Goal: Transaction & Acquisition: Purchase product/service

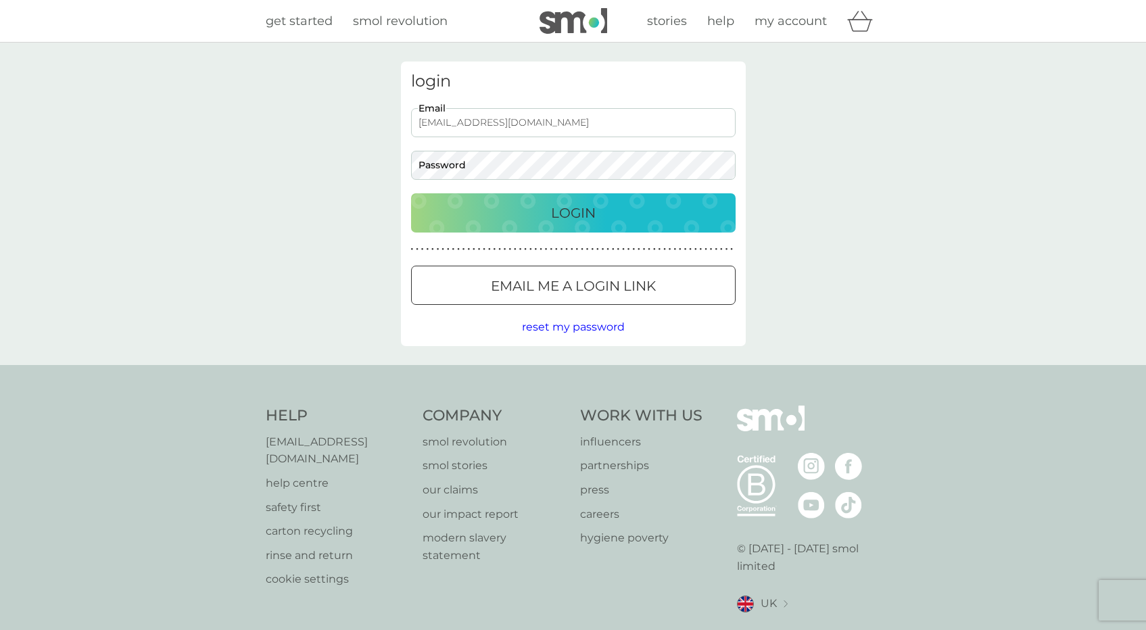
type input "nardz.dagundonuk@gmail.com"
click at [573, 212] on button "Login" at bounding box center [573, 212] width 325 height 39
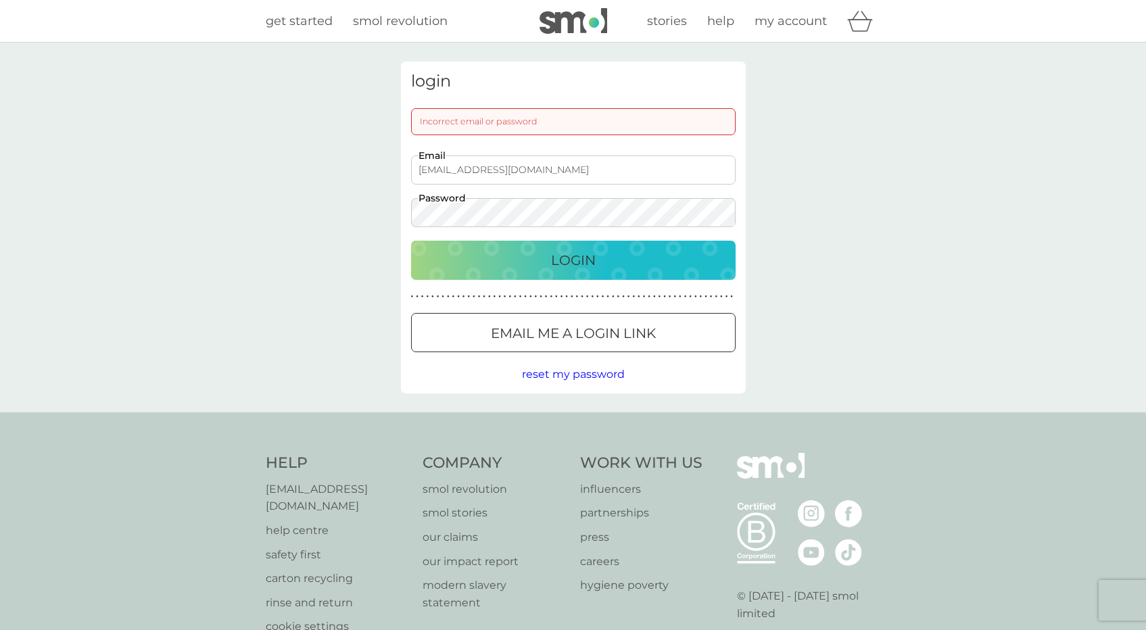
click at [573, 260] on button "Login" at bounding box center [573, 260] width 325 height 39
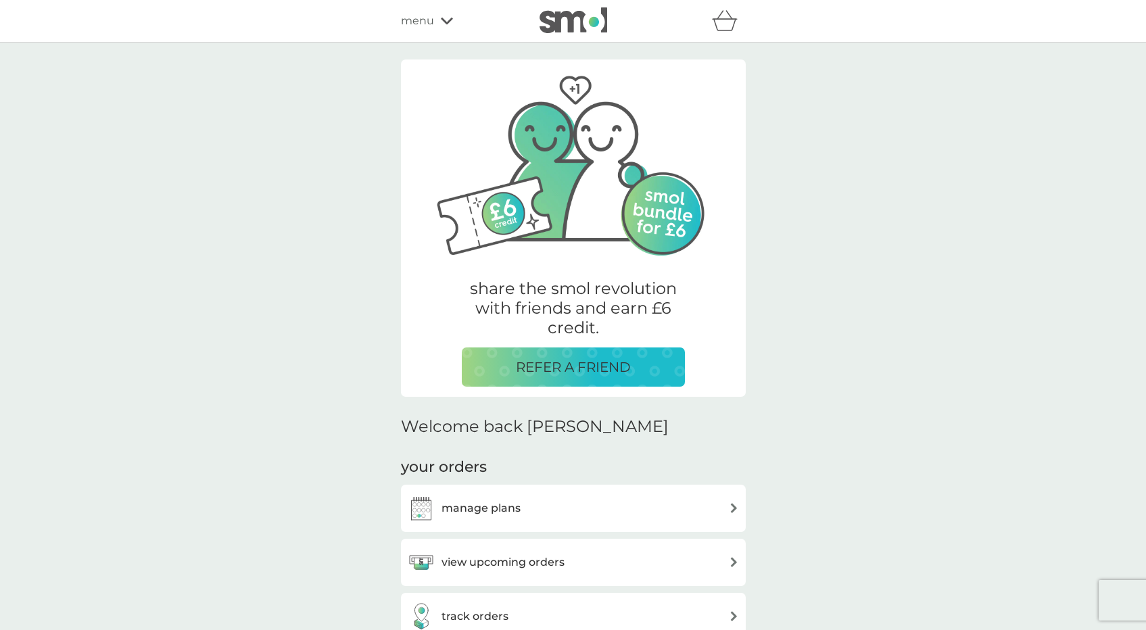
click at [584, 497] on div "manage plans" at bounding box center [573, 508] width 331 height 27
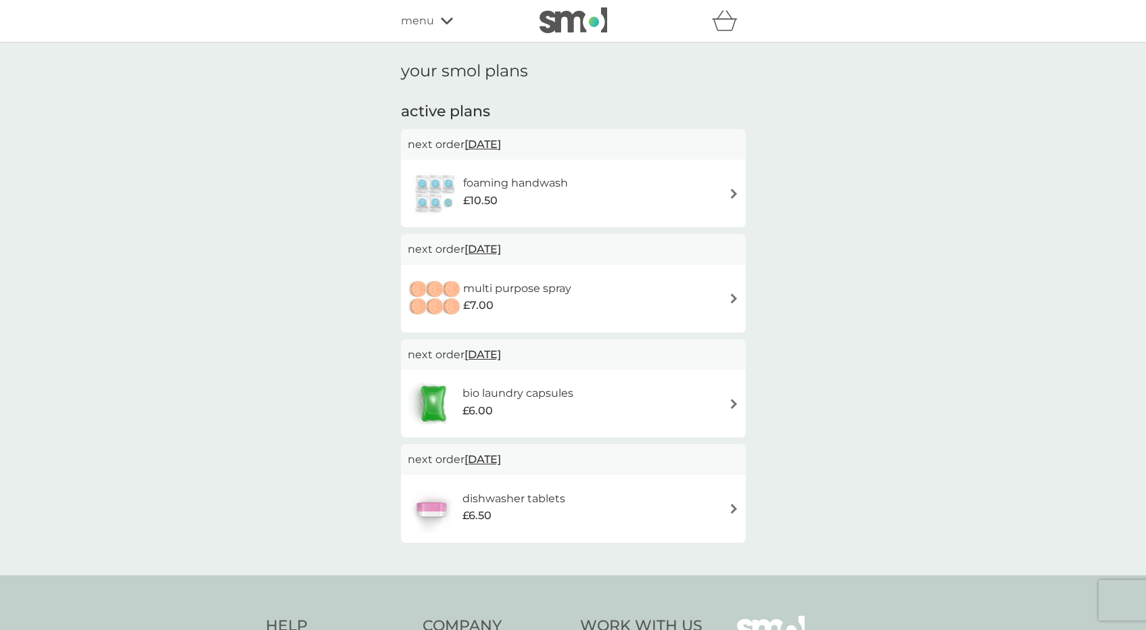
click at [657, 189] on div "foaming handwash £10.50" at bounding box center [573, 193] width 331 height 47
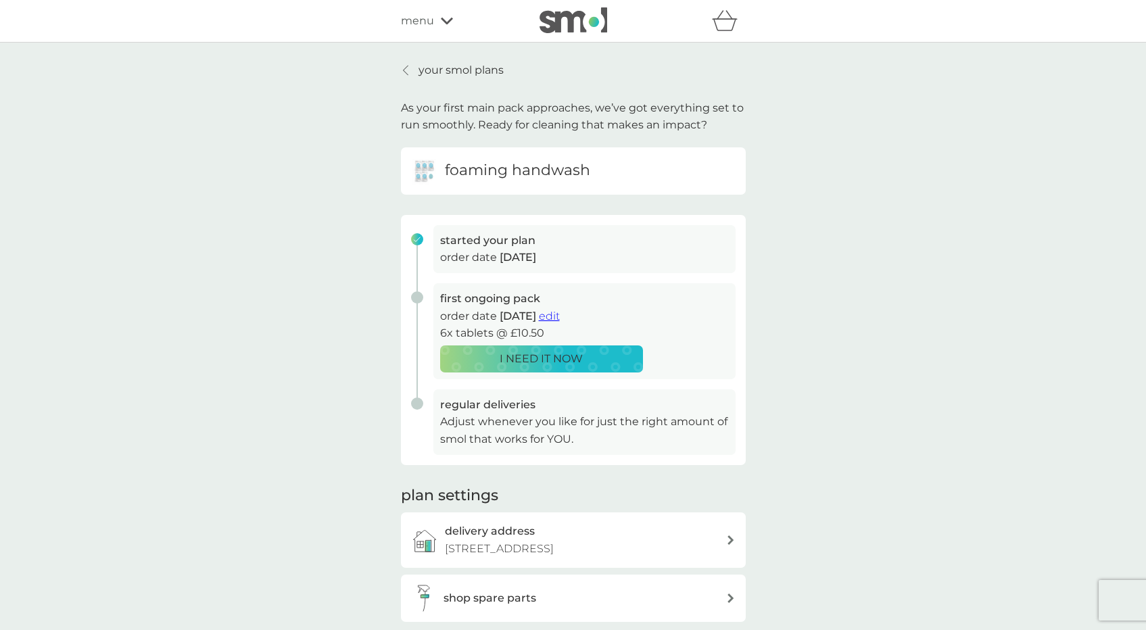
click at [477, 69] on p "your smol plans" at bounding box center [461, 71] width 85 height 18
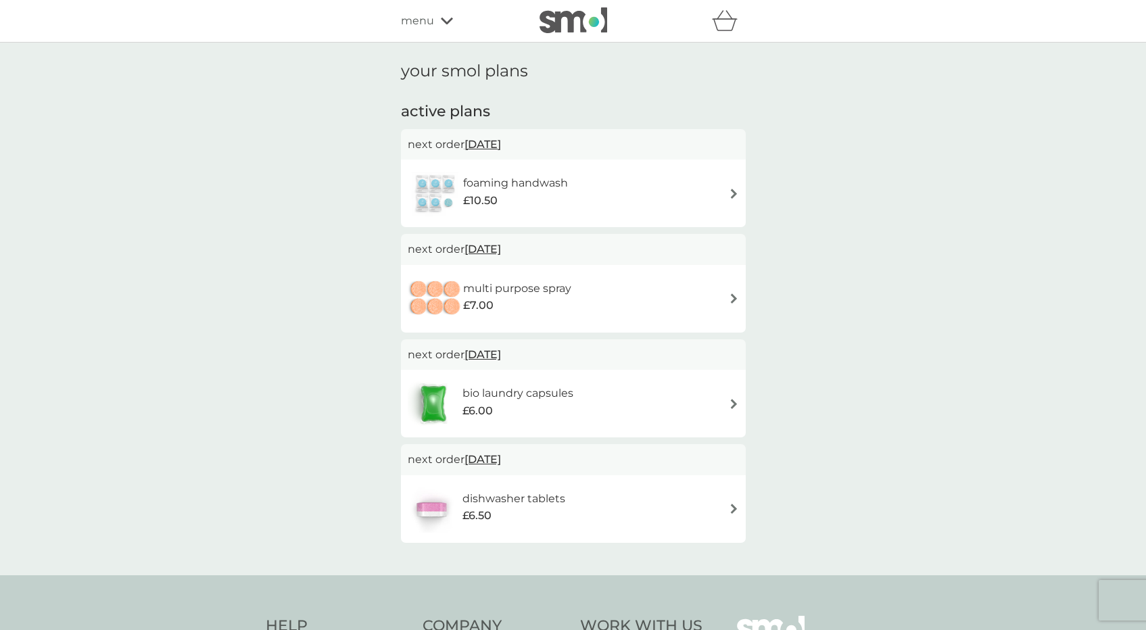
click at [442, 18] on icon at bounding box center [447, 21] width 12 height 8
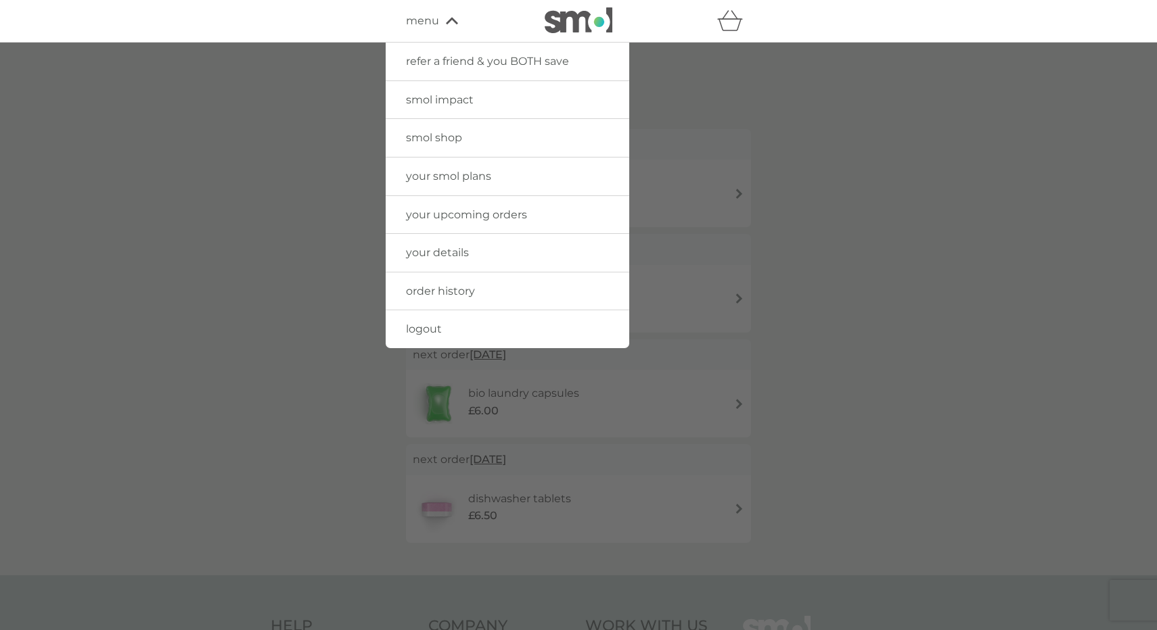
click at [514, 214] on span "your upcoming orders" at bounding box center [466, 214] width 121 height 13
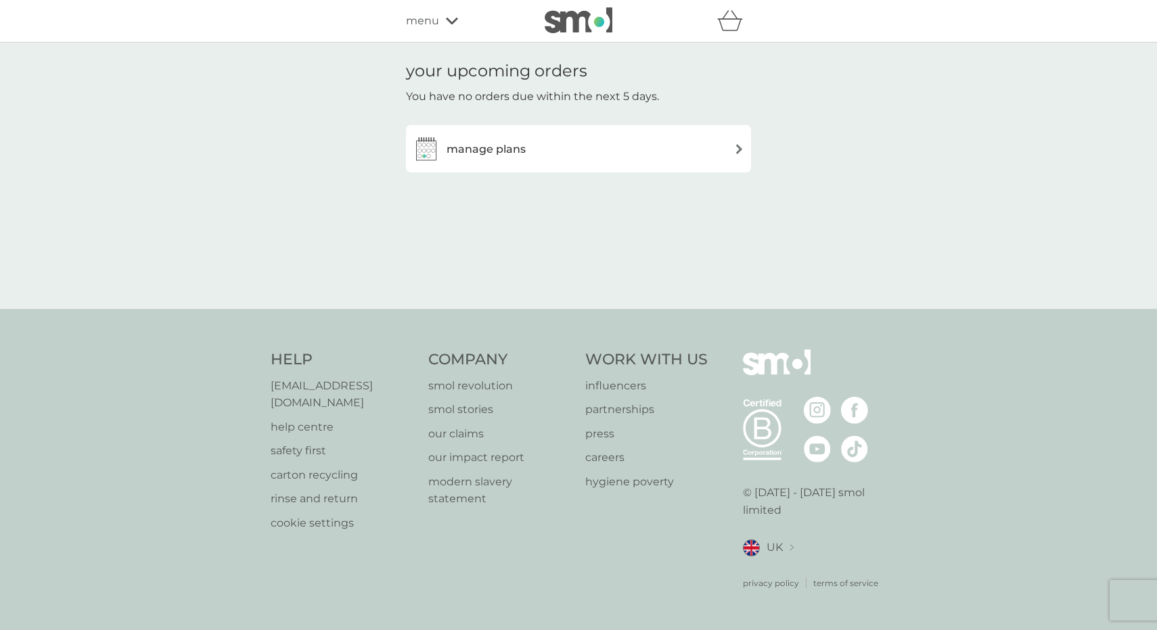
click at [526, 154] on div "manage plans" at bounding box center [578, 148] width 331 height 27
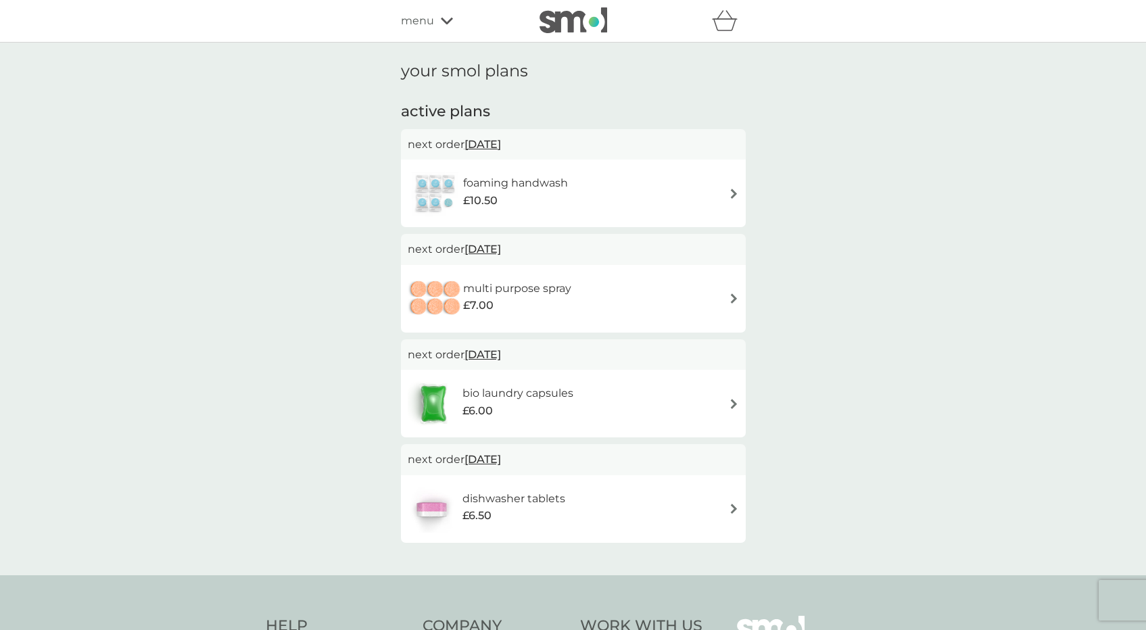
click at [416, 21] on span "menu" at bounding box center [417, 21] width 33 height 18
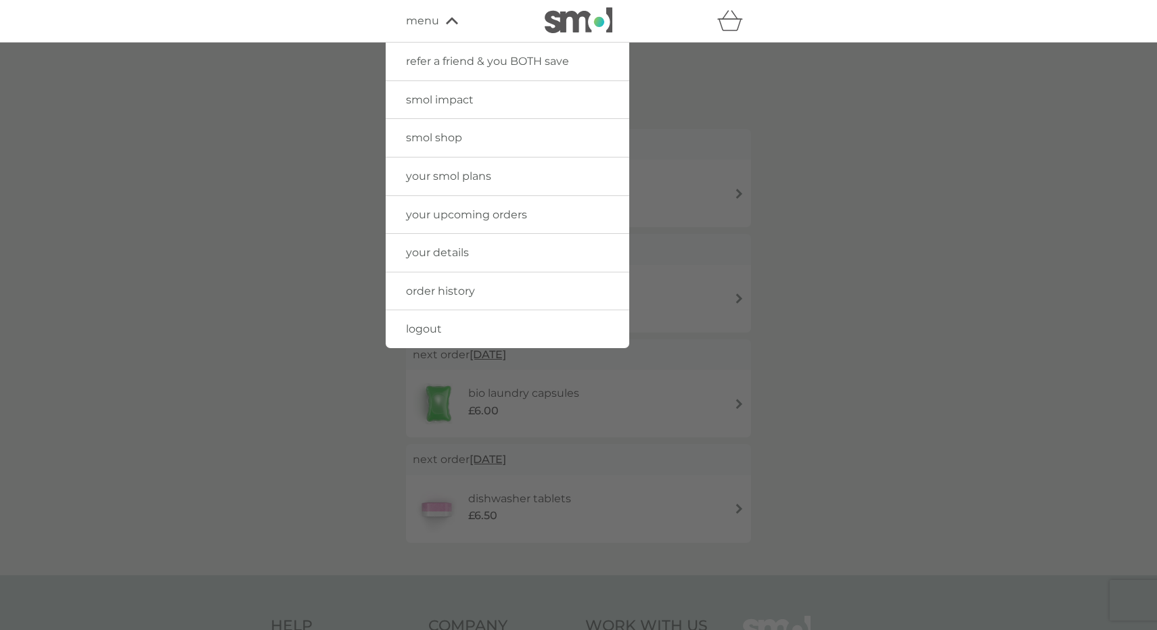
click at [443, 133] on span "smol shop" at bounding box center [434, 137] width 56 height 13
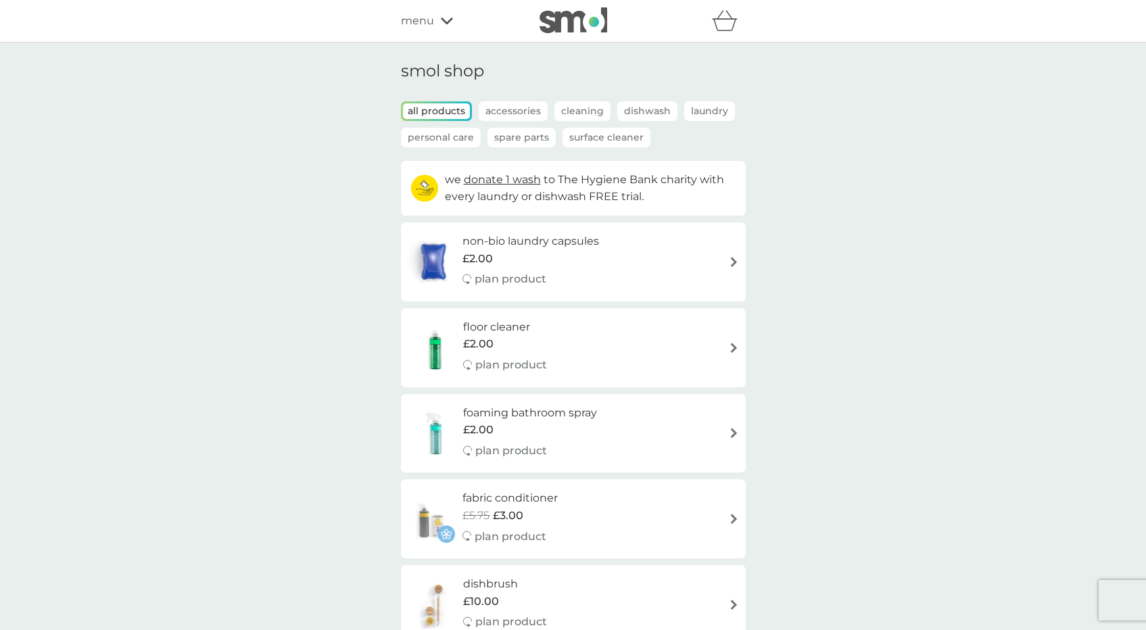
click at [596, 110] on p "Cleaning" at bounding box center [583, 111] width 56 height 20
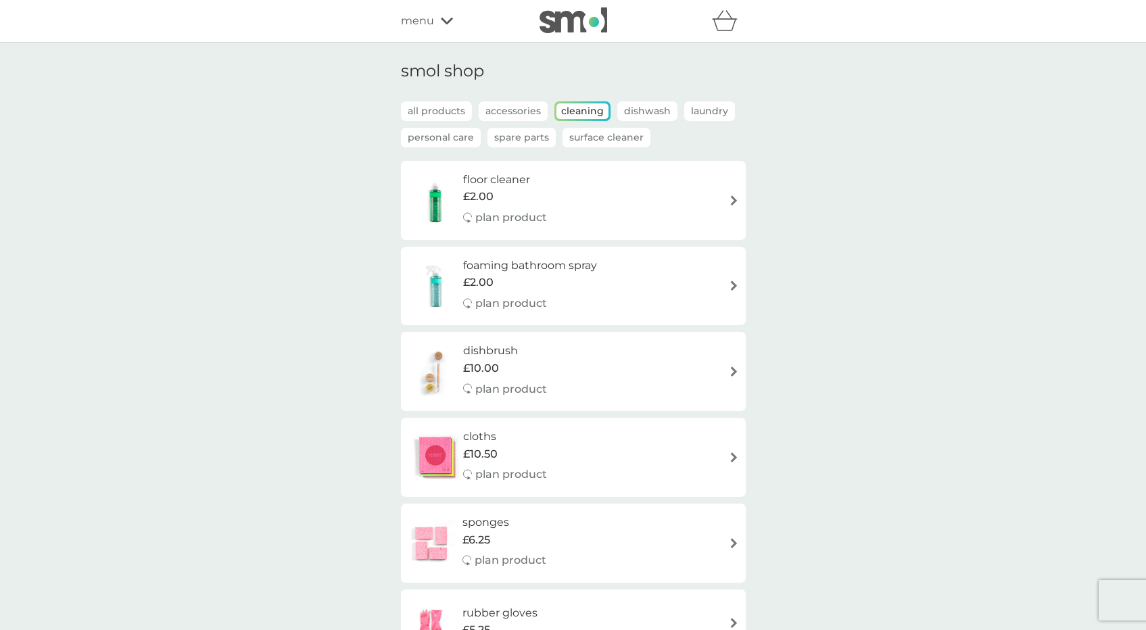
click at [659, 107] on p "Dishwash" at bounding box center [647, 111] width 60 height 20
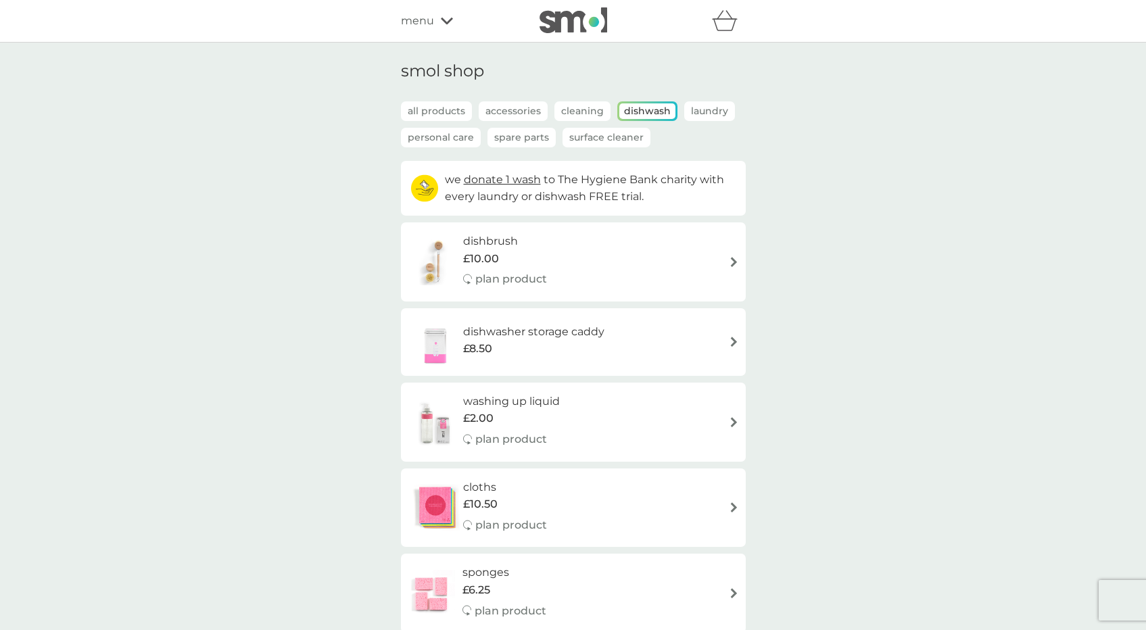
click at [726, 112] on p "Laundry" at bounding box center [709, 111] width 51 height 20
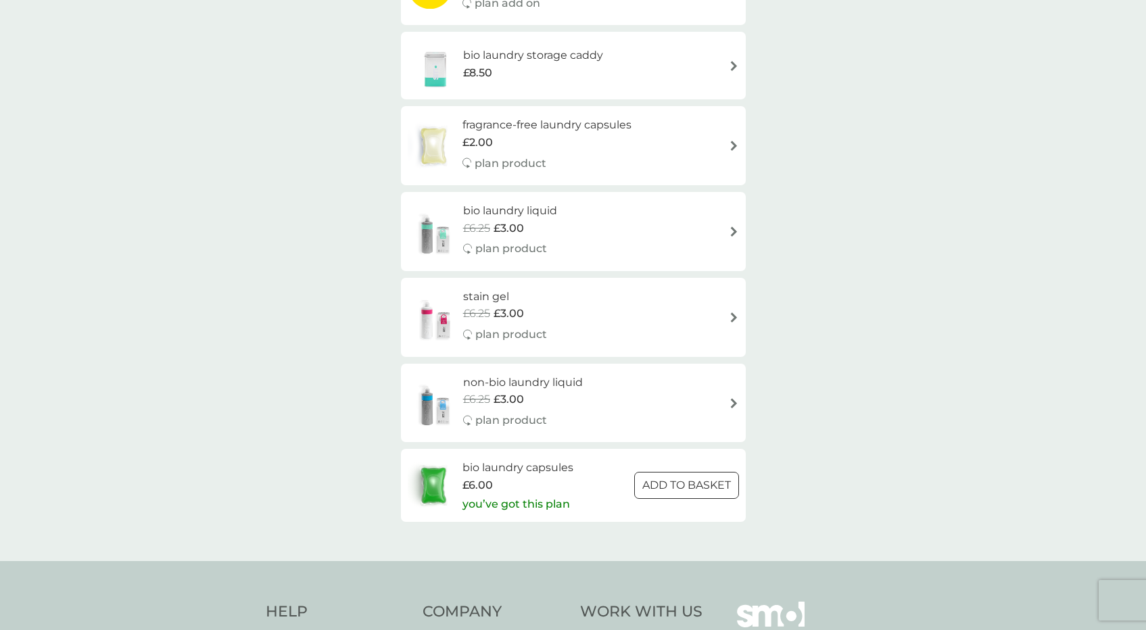
scroll to position [450, 0]
click at [718, 475] on p "ADD TO BASKET" at bounding box center [687, 484] width 89 height 18
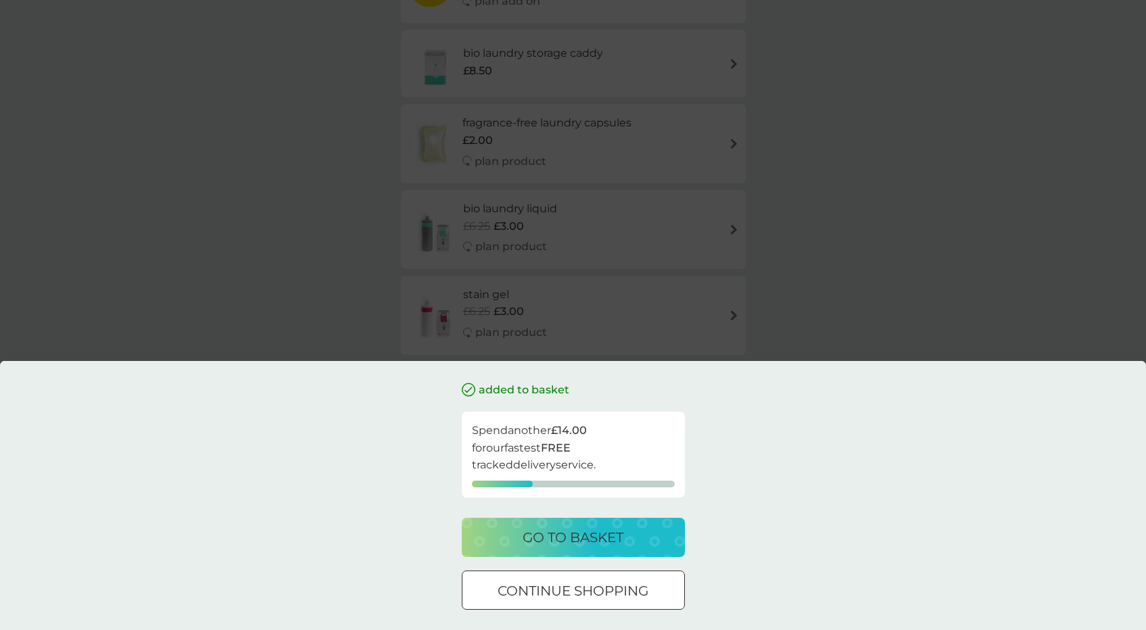
click at [835, 331] on div "added to basket Spend another £14.00 for our fastest FREE tracked delivery serv…" at bounding box center [573, 315] width 1146 height 630
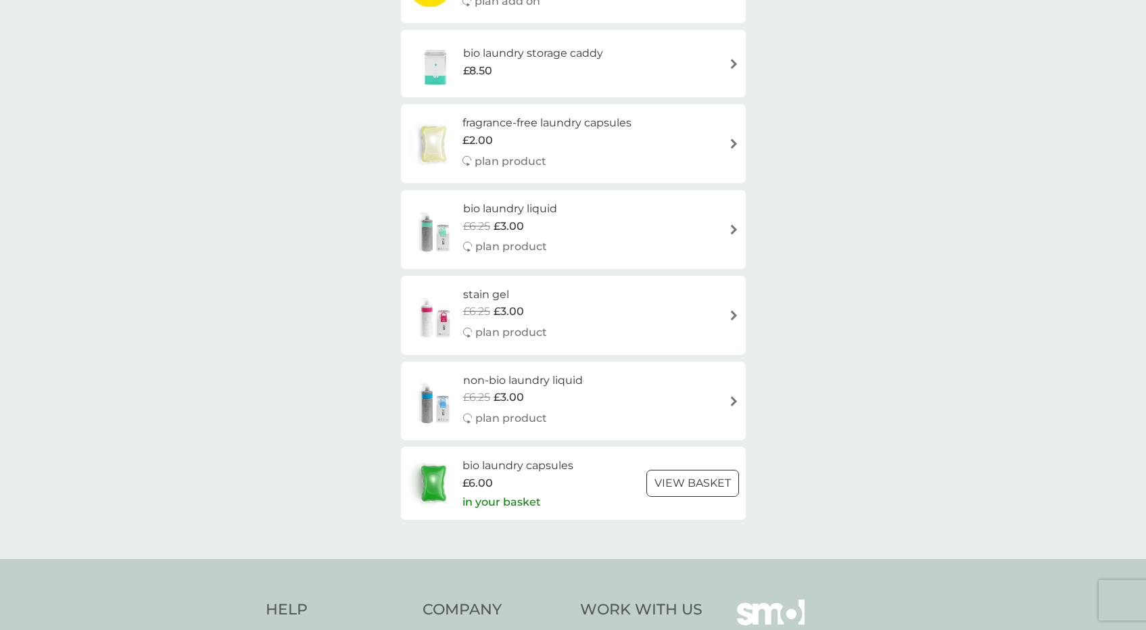
click at [735, 297] on div "stain gel £6.25 £3.00 plan product" at bounding box center [573, 315] width 331 height 59
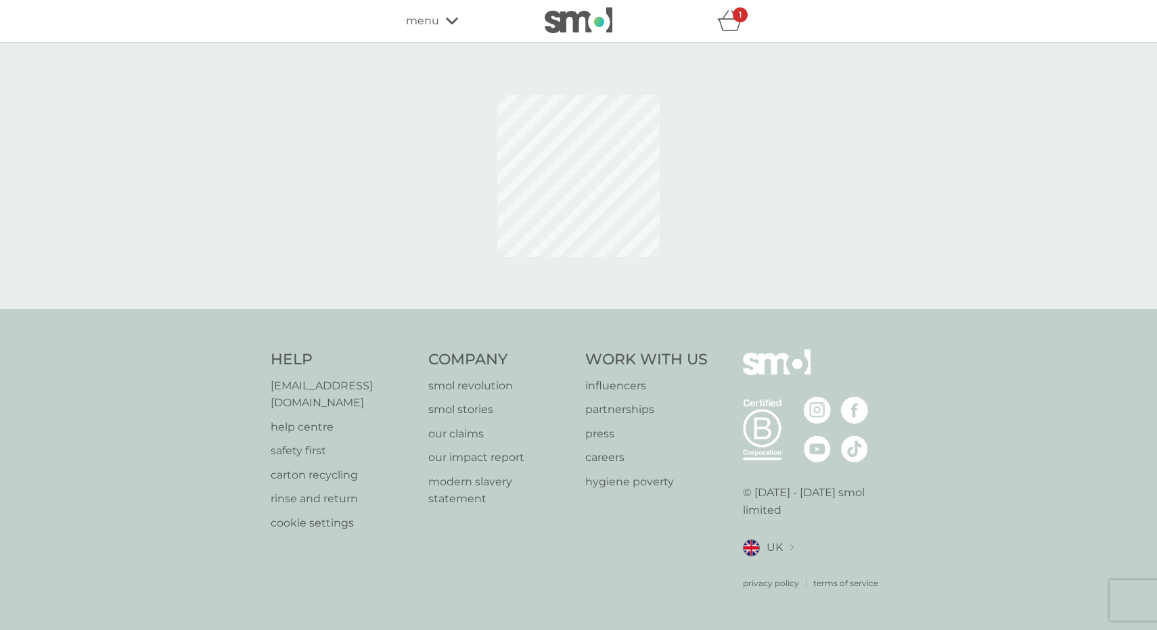
select select "182"
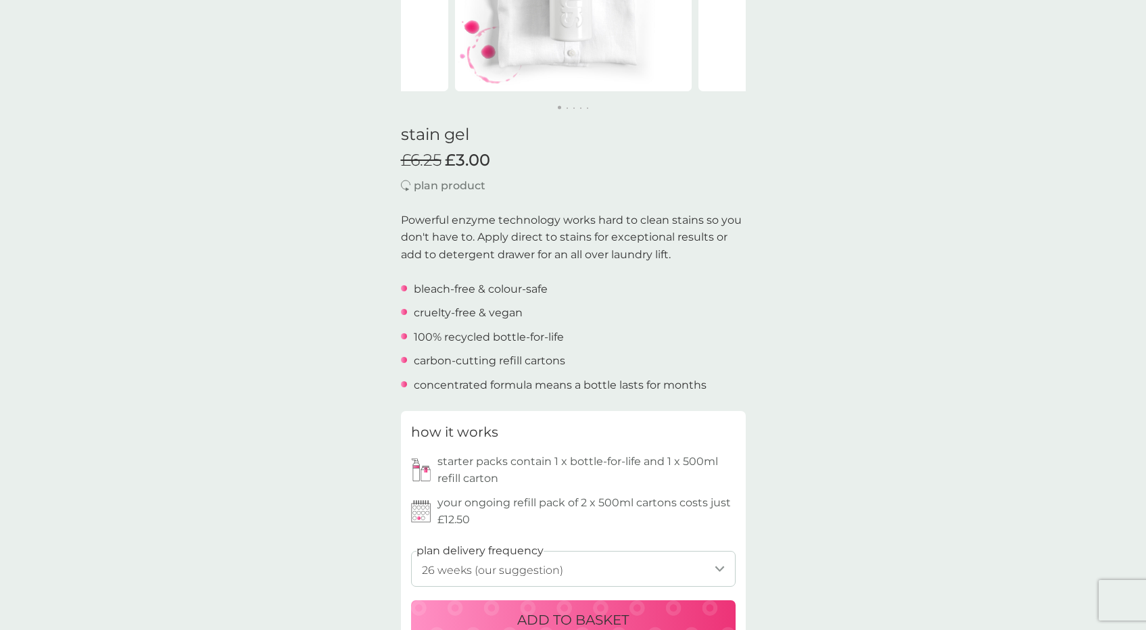
scroll to position [365, 0]
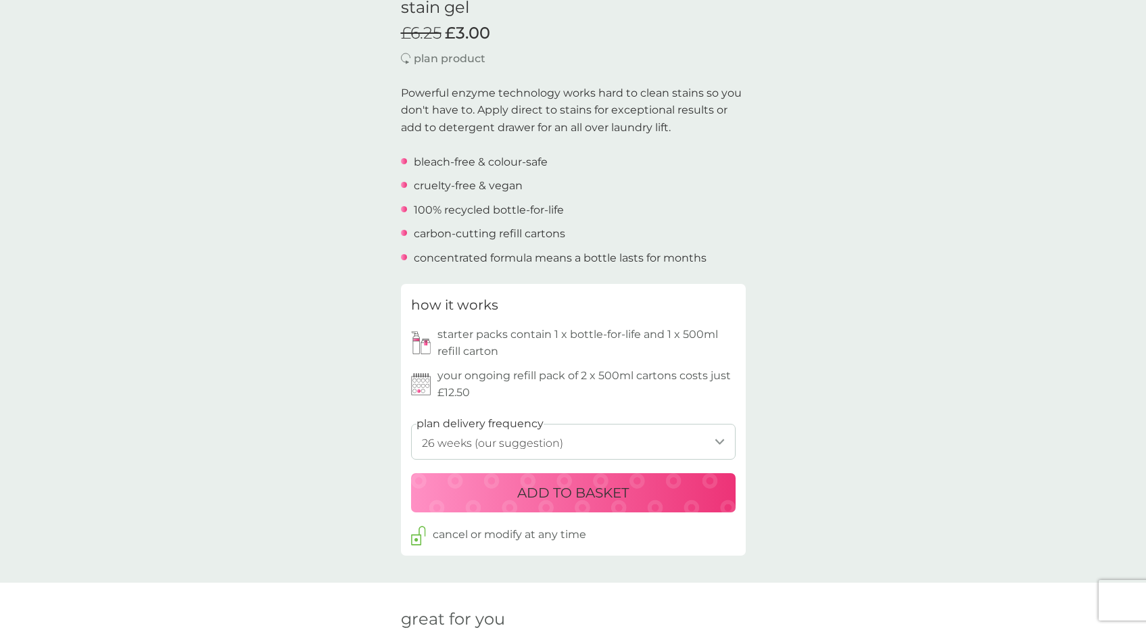
click at [591, 489] on p "ADD TO BASKET" at bounding box center [573, 493] width 112 height 22
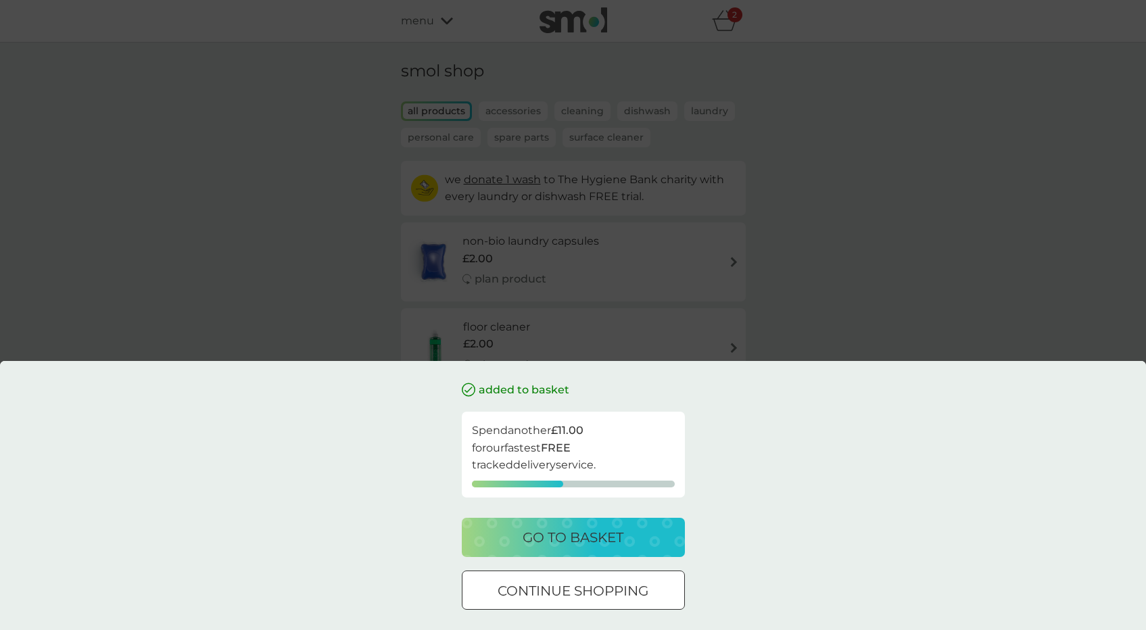
click at [874, 317] on div "added to basket Spend another £11.00 for our fastest FREE tracked delivery serv…" at bounding box center [573, 315] width 1146 height 630
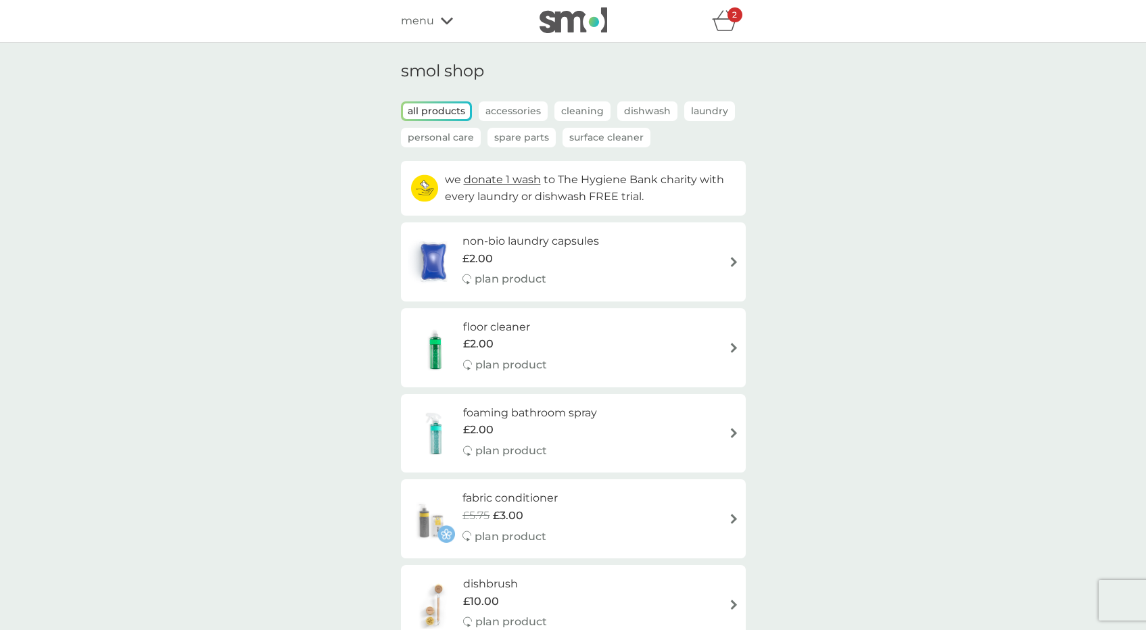
click at [705, 113] on p "Laundry" at bounding box center [709, 111] width 51 height 20
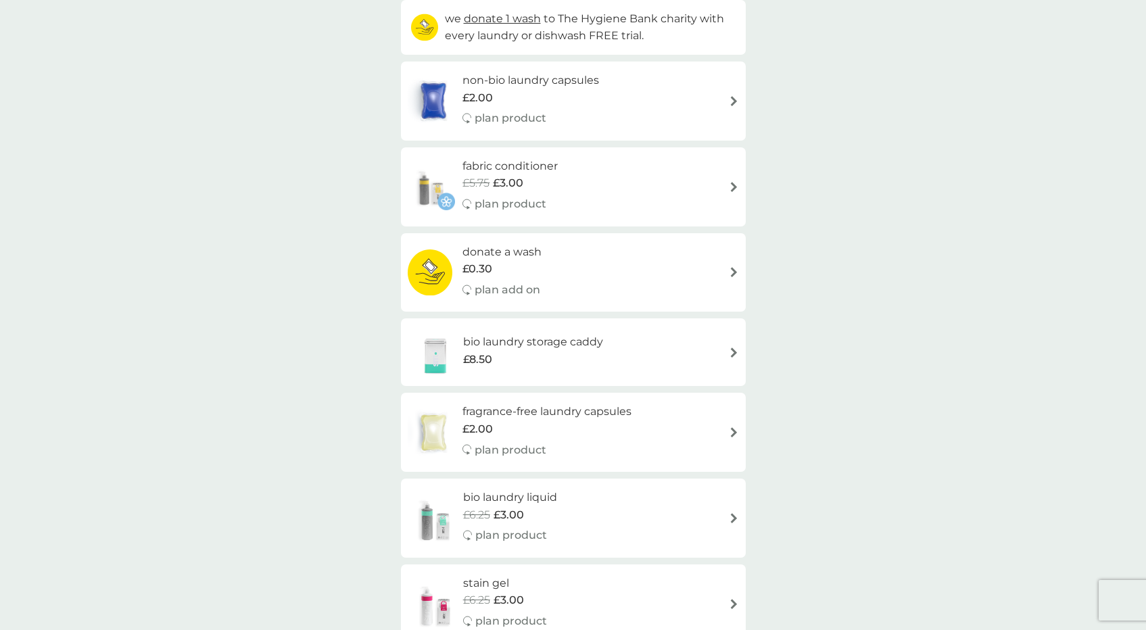
scroll to position [161, 0]
click at [718, 354] on div "bio laundry storage caddy £8.50" at bounding box center [573, 352] width 331 height 47
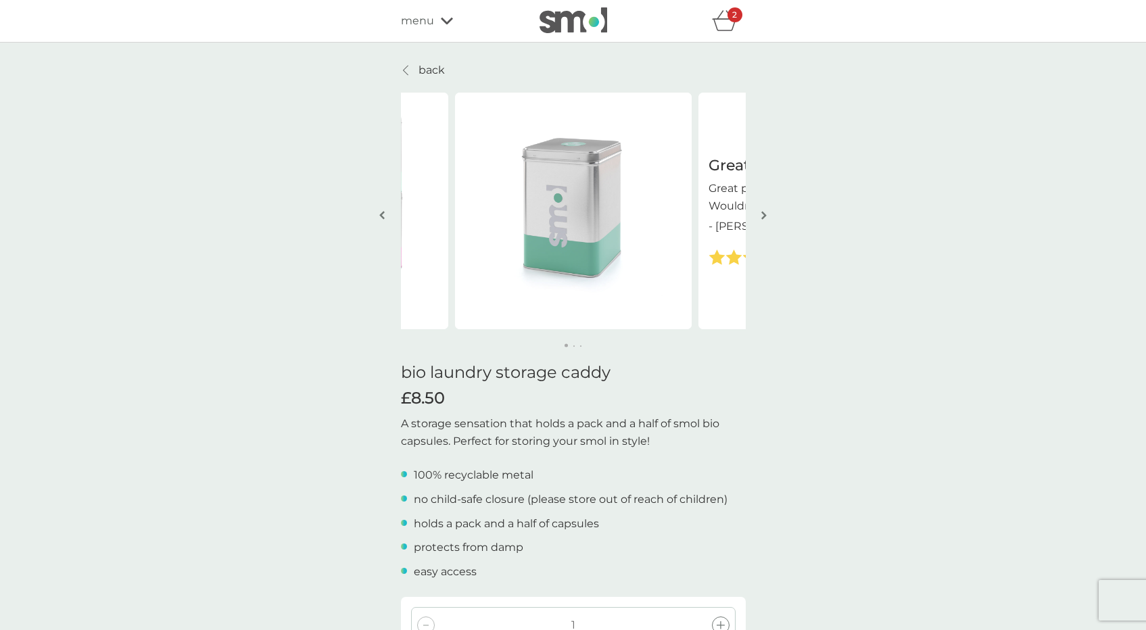
click at [769, 210] on button "button" at bounding box center [765, 217] width 10 height 68
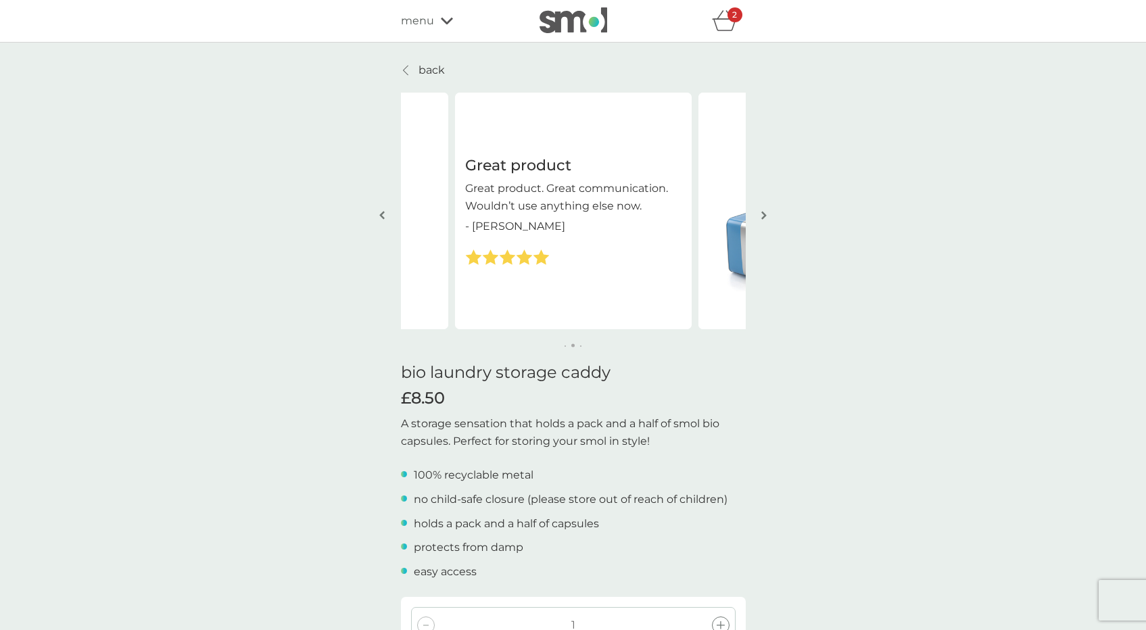
click at [769, 210] on button "button" at bounding box center [765, 217] width 10 height 68
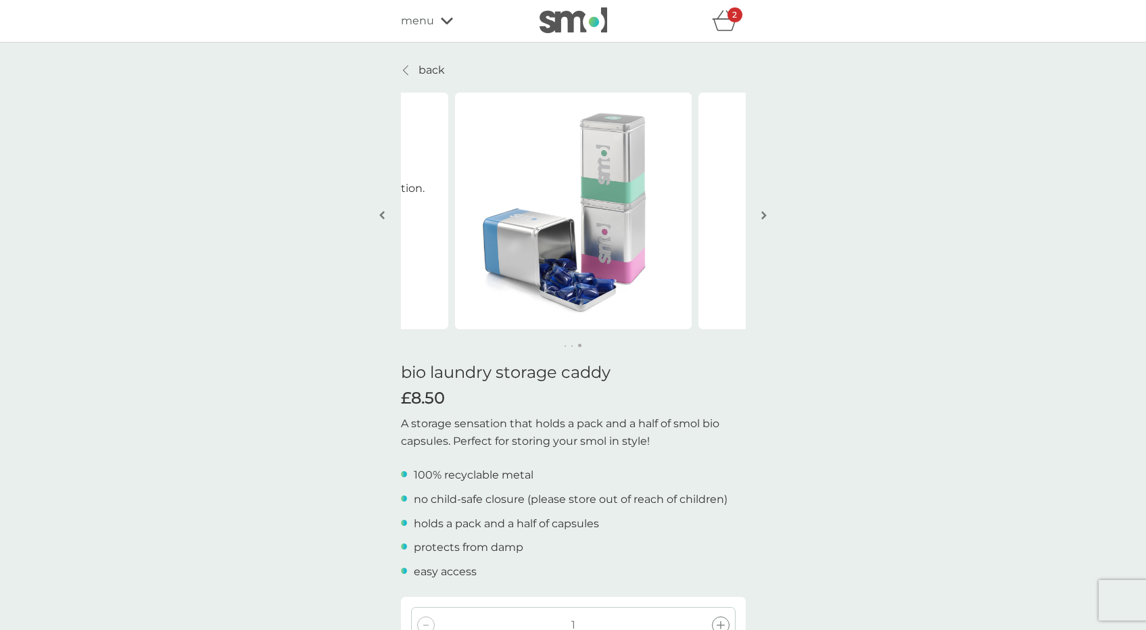
click at [769, 210] on button "button" at bounding box center [765, 217] width 10 height 68
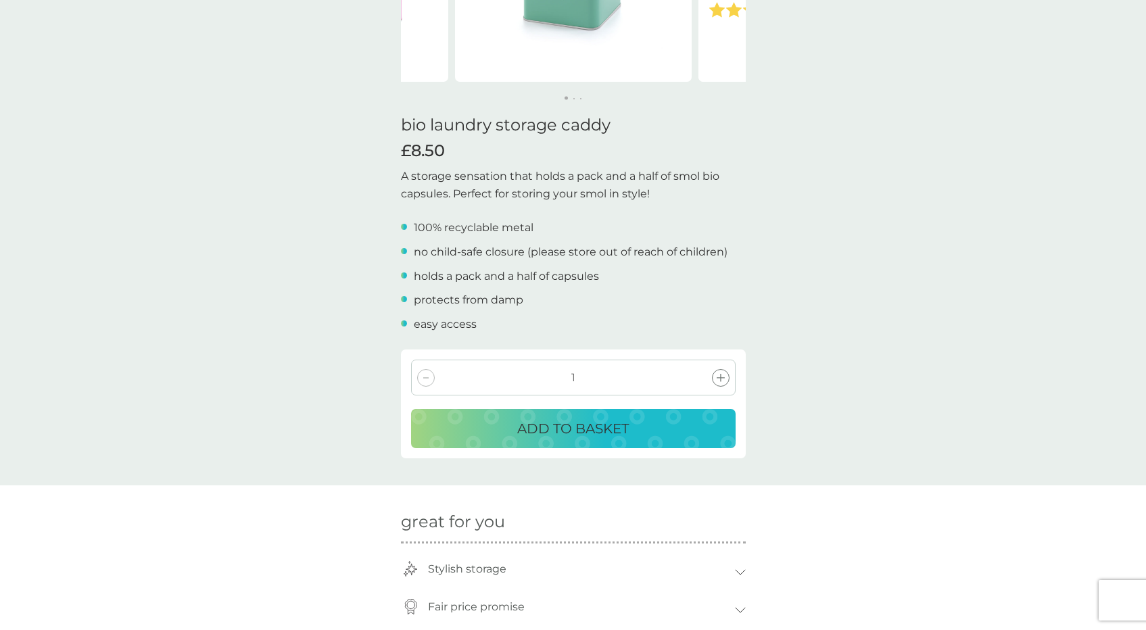
scroll to position [252, 0]
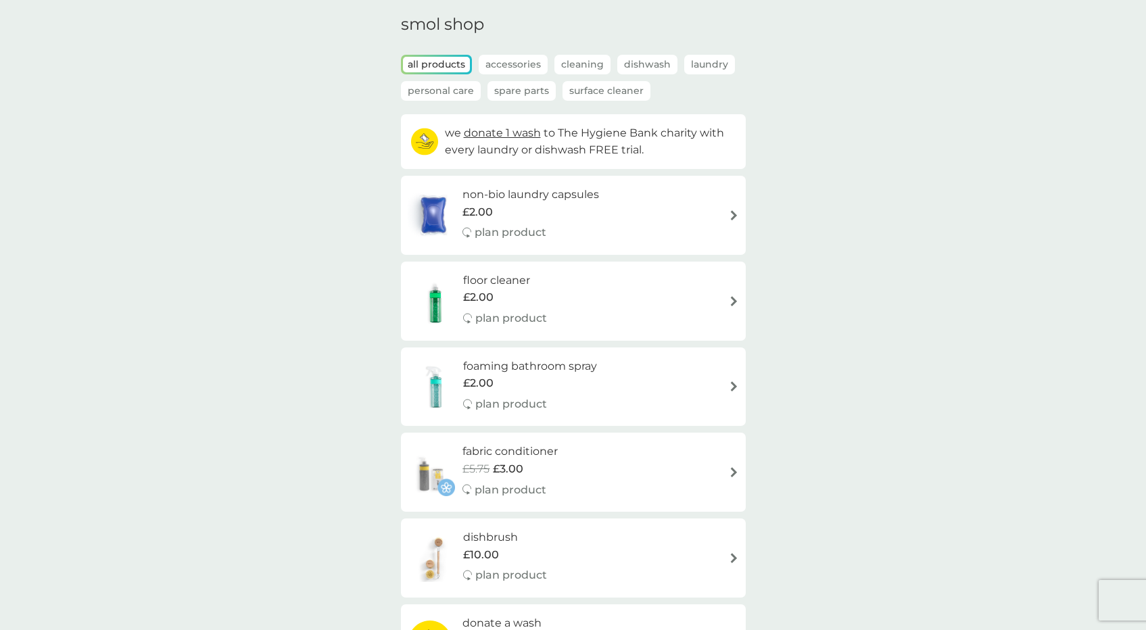
scroll to position [14, 0]
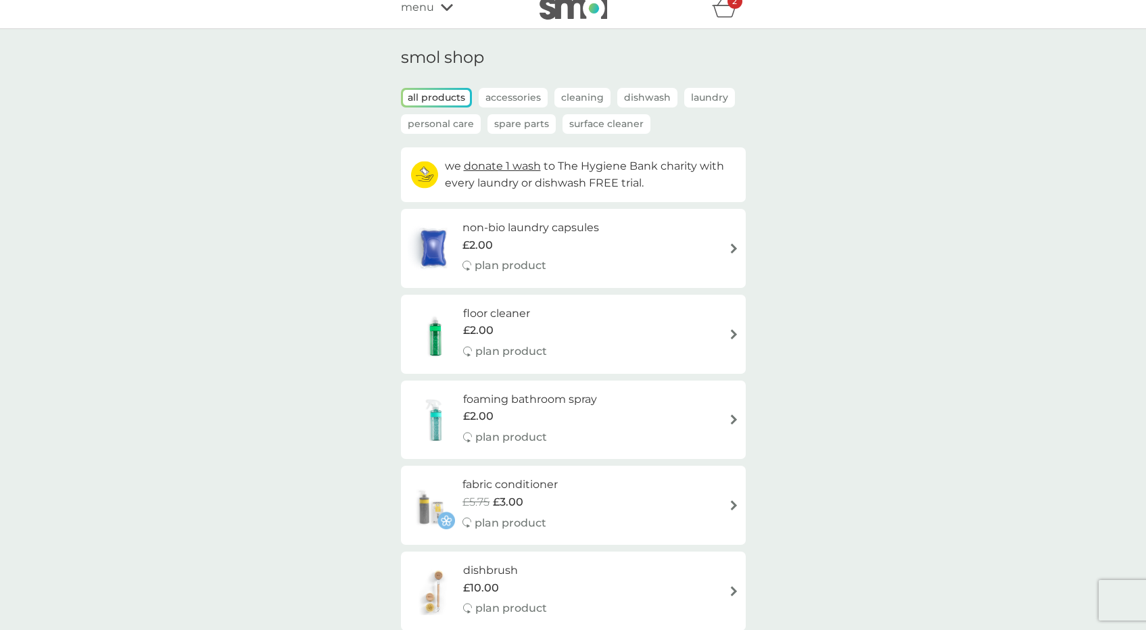
click at [718, 94] on p "Laundry" at bounding box center [709, 98] width 51 height 20
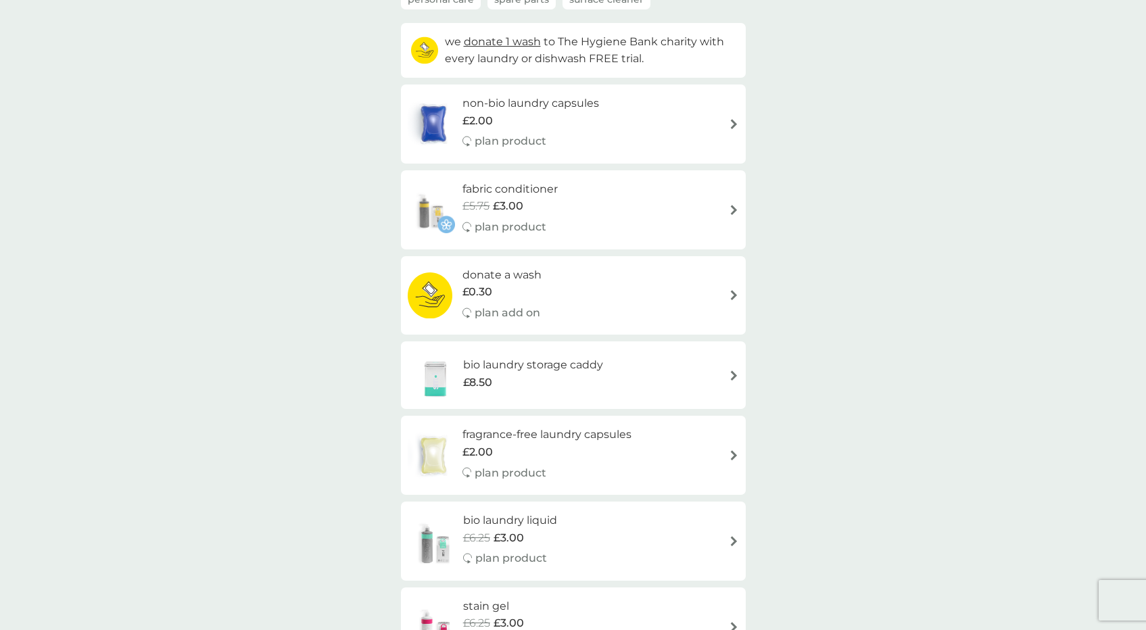
scroll to position [137, 0]
click at [699, 212] on div "fabric conditioner £5.75 £3.00 plan product" at bounding box center [573, 211] width 331 height 59
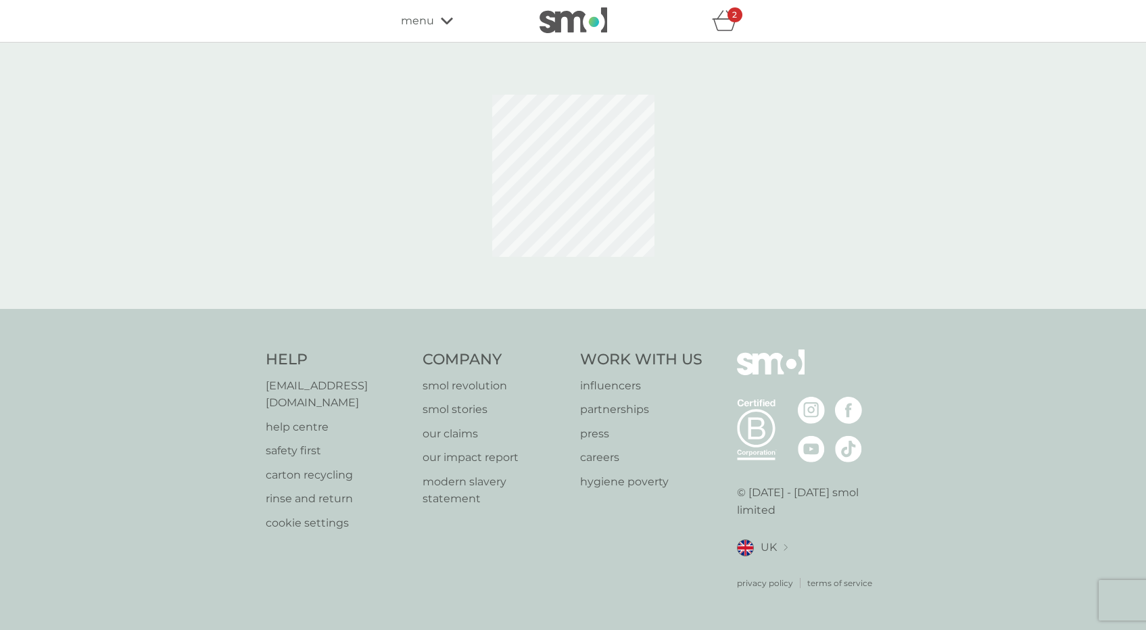
select select "182"
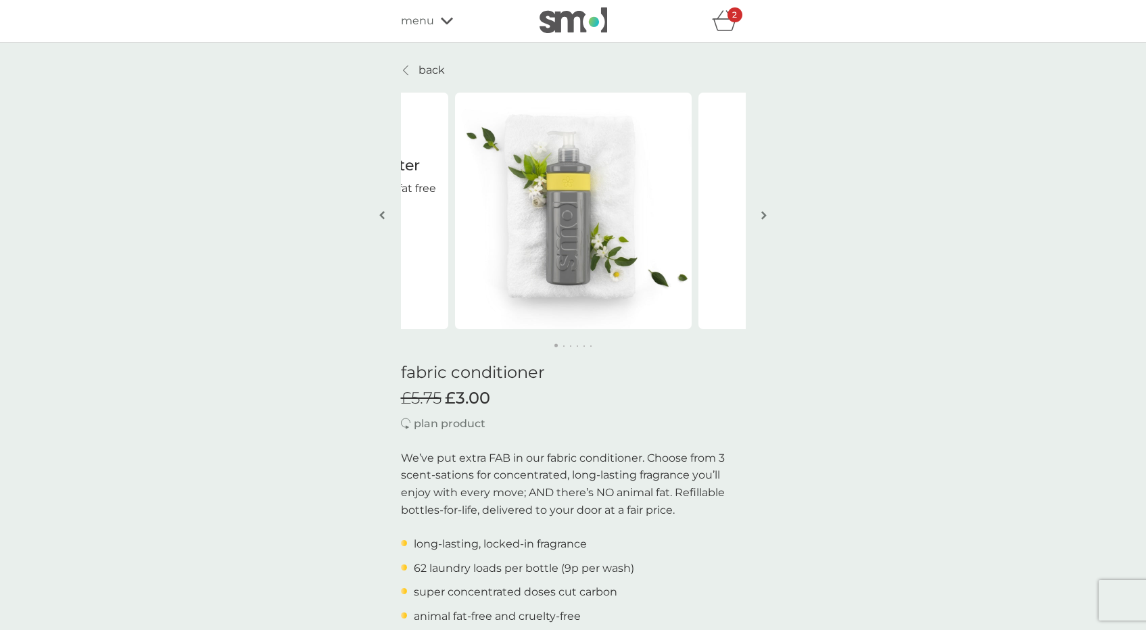
click at [739, 16] on div "2" at bounding box center [735, 14] width 15 height 15
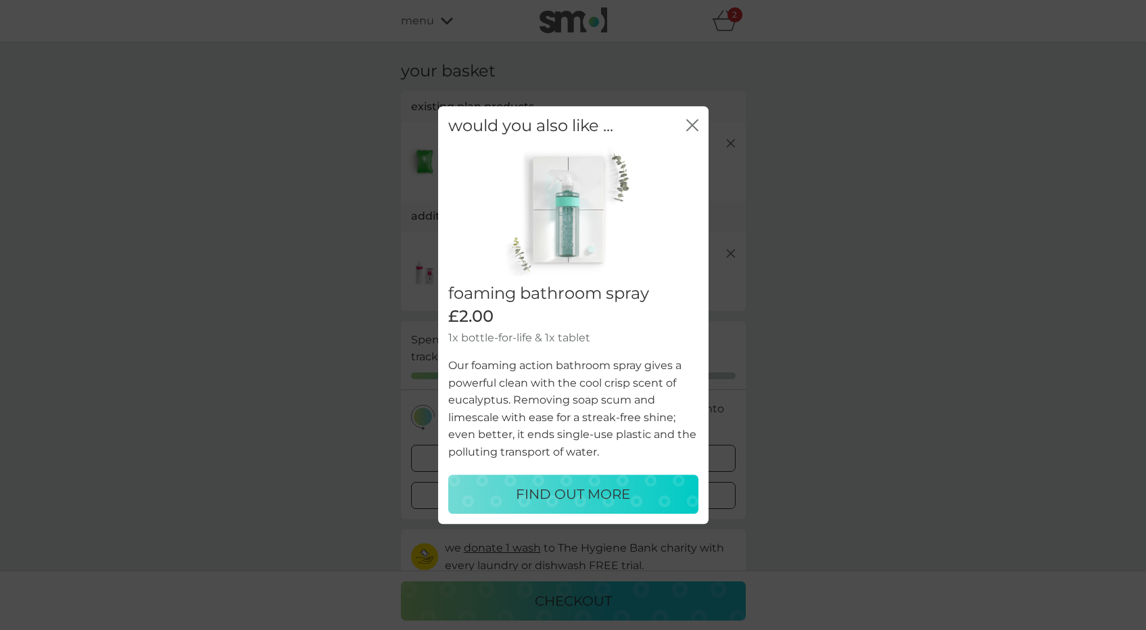
click at [688, 130] on icon "close" at bounding box center [692, 125] width 12 height 12
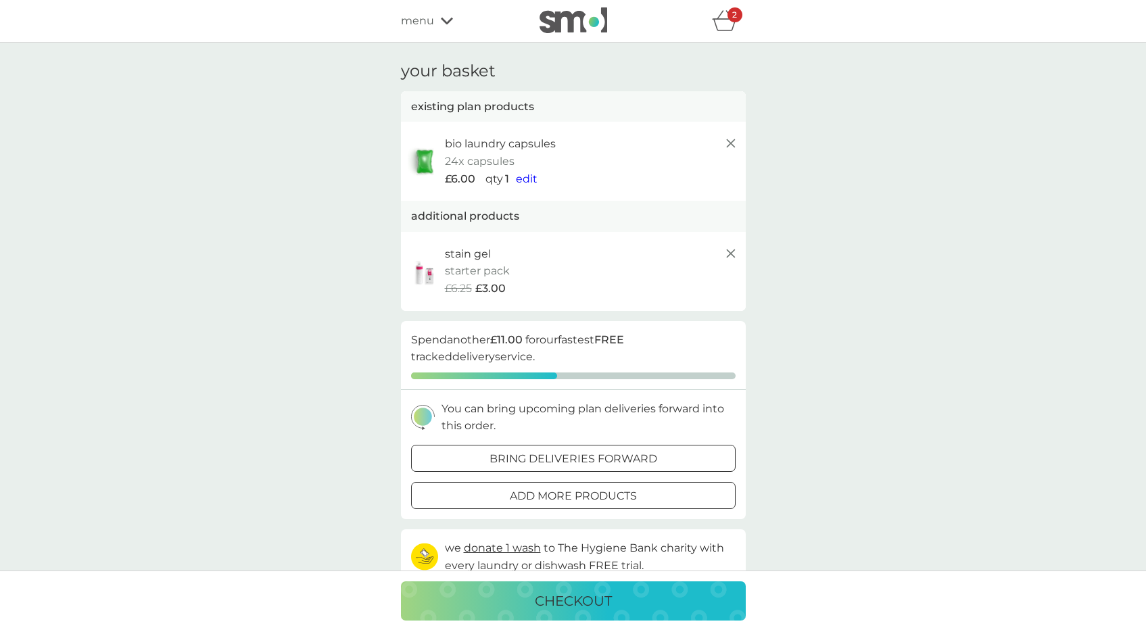
select select "182"
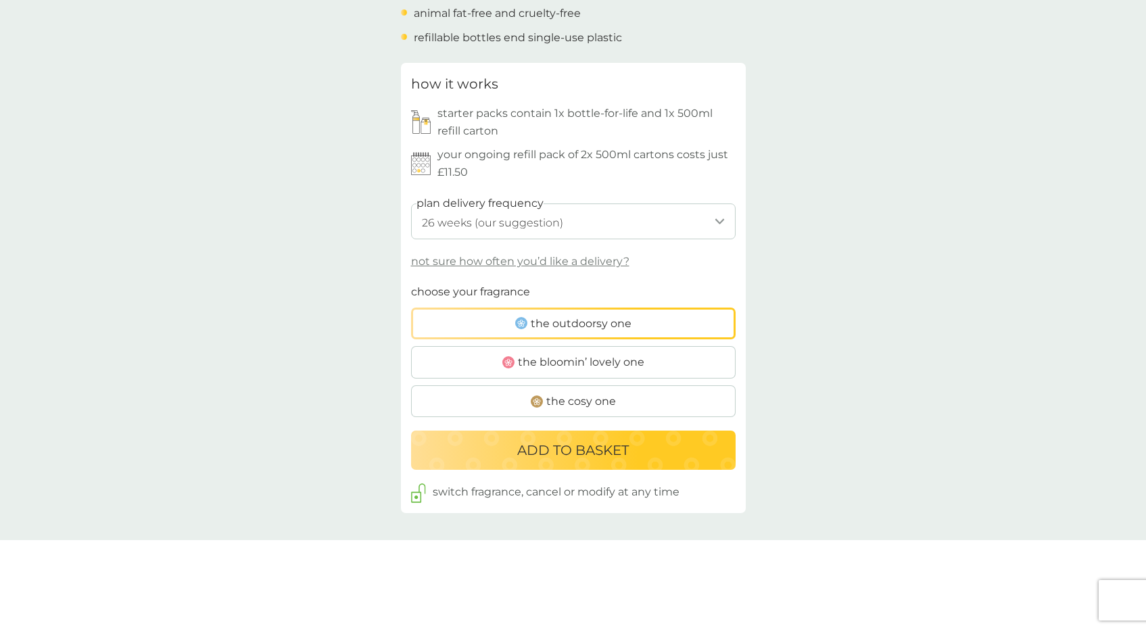
scroll to position [630, 0]
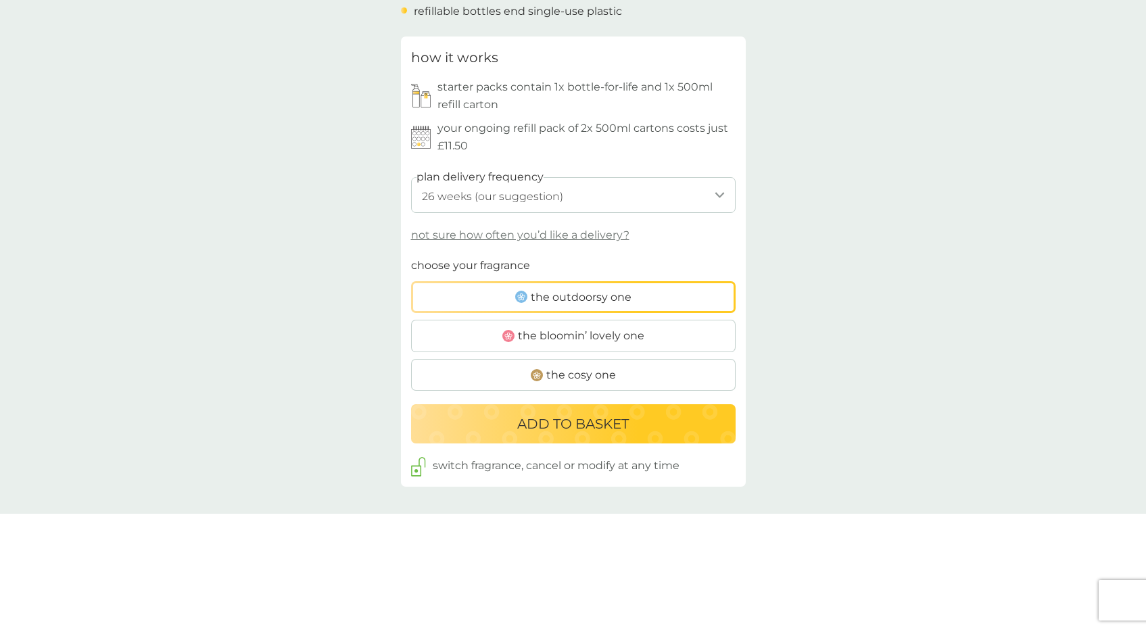
click at [588, 289] on span "the outdoorsy one" at bounding box center [581, 298] width 101 height 18
click at [411, 257] on input "the outdoorsy one" at bounding box center [411, 257] width 0 height 0
click at [630, 421] on div "ADD TO BASKET" at bounding box center [574, 424] width 298 height 22
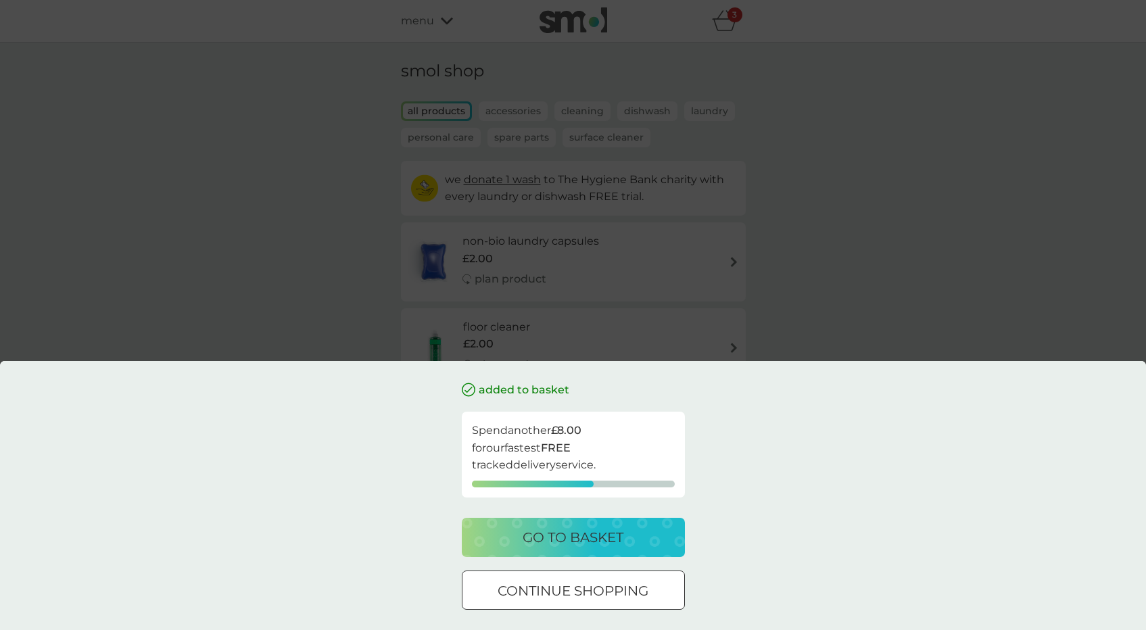
click at [816, 278] on div "added to basket Spend another £8.00 for our fastest FREE tracked delivery servi…" at bounding box center [573, 315] width 1146 height 630
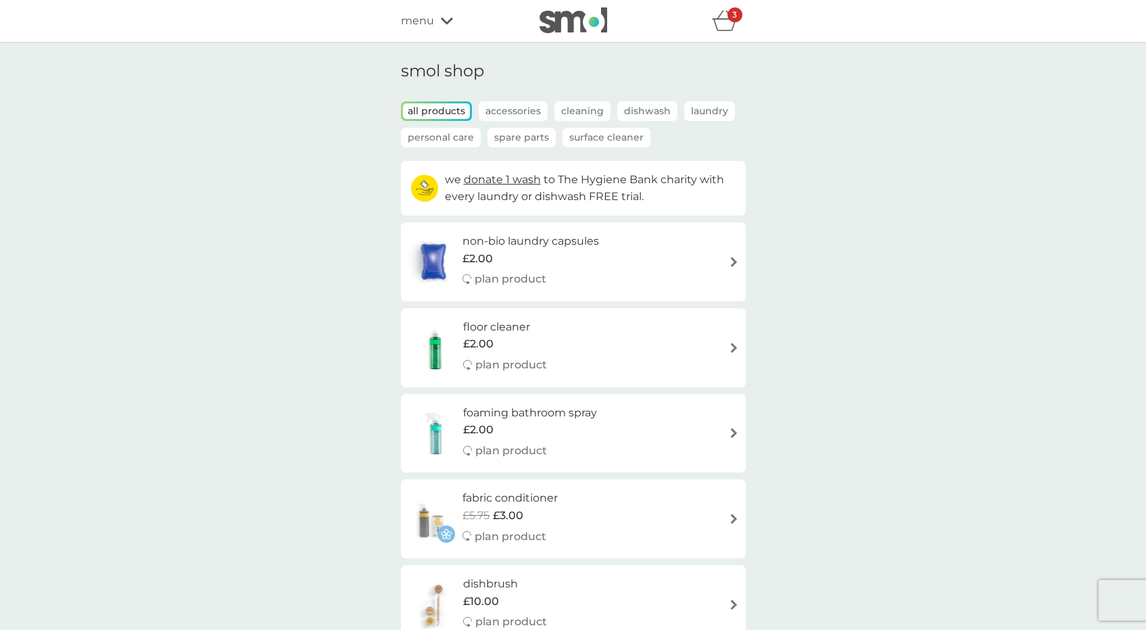
click at [694, 110] on p "Laundry" at bounding box center [709, 111] width 51 height 20
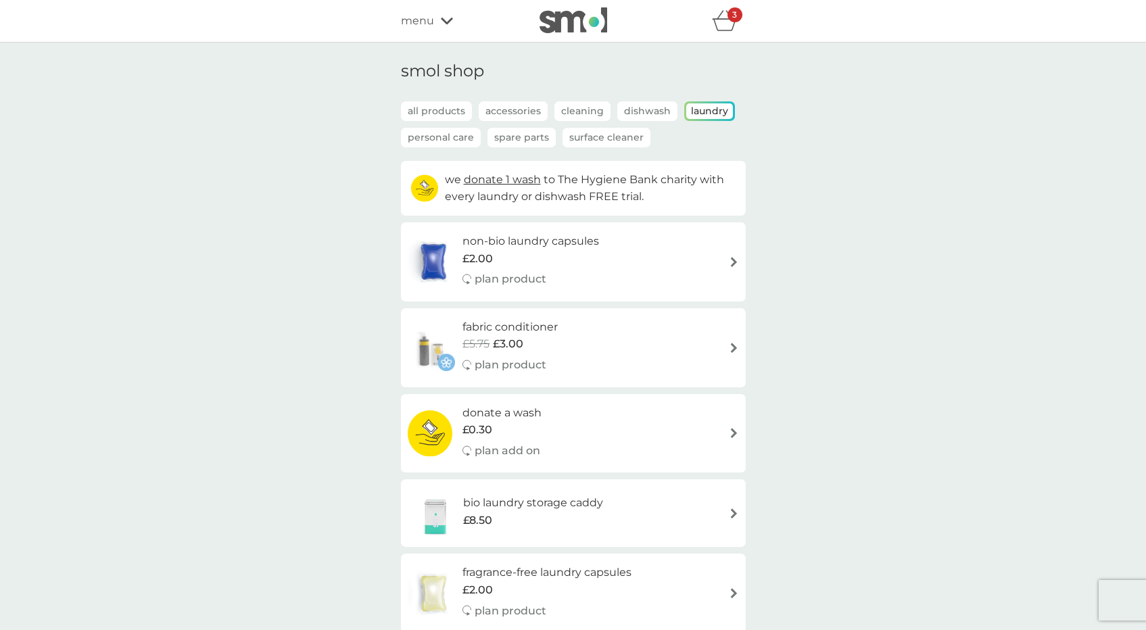
click at [540, 131] on p "Spare Parts" at bounding box center [522, 138] width 68 height 20
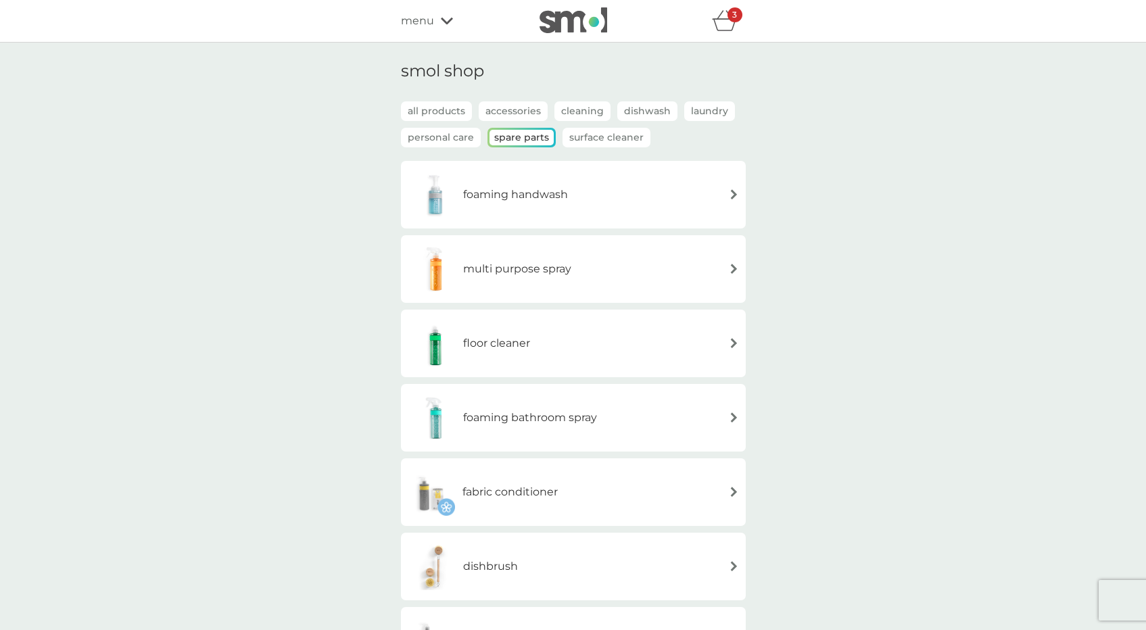
click at [715, 111] on p "Laundry" at bounding box center [709, 111] width 51 height 20
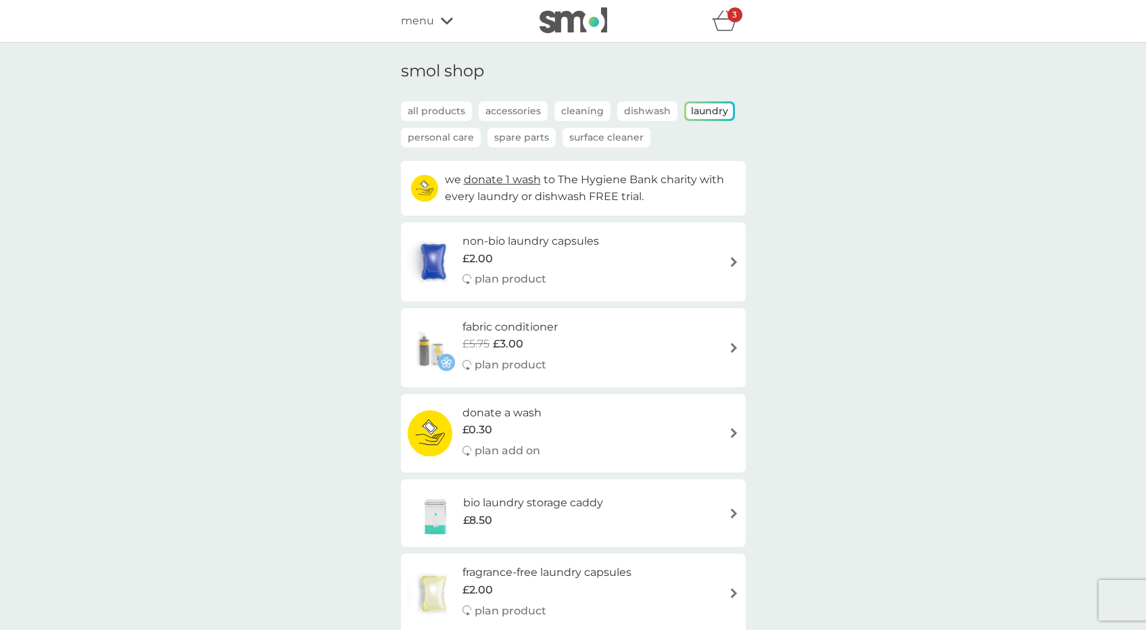
click at [576, 363] on div "fabric conditioner £5.75 £3.00 plan product" at bounding box center [573, 348] width 331 height 59
select select "182"
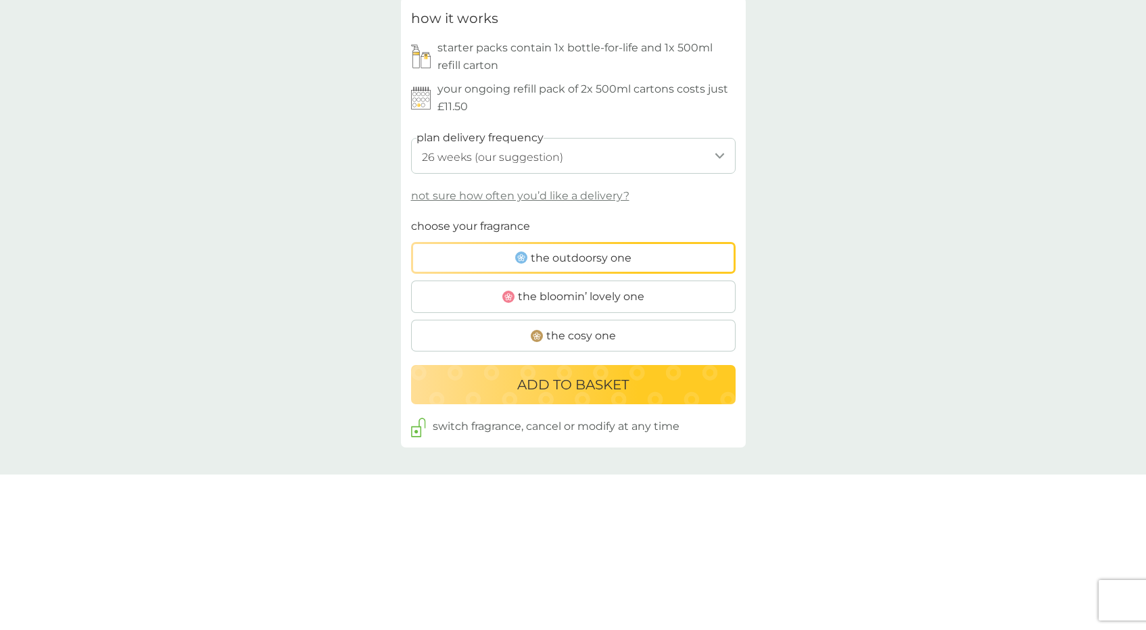
scroll to position [716, 0]
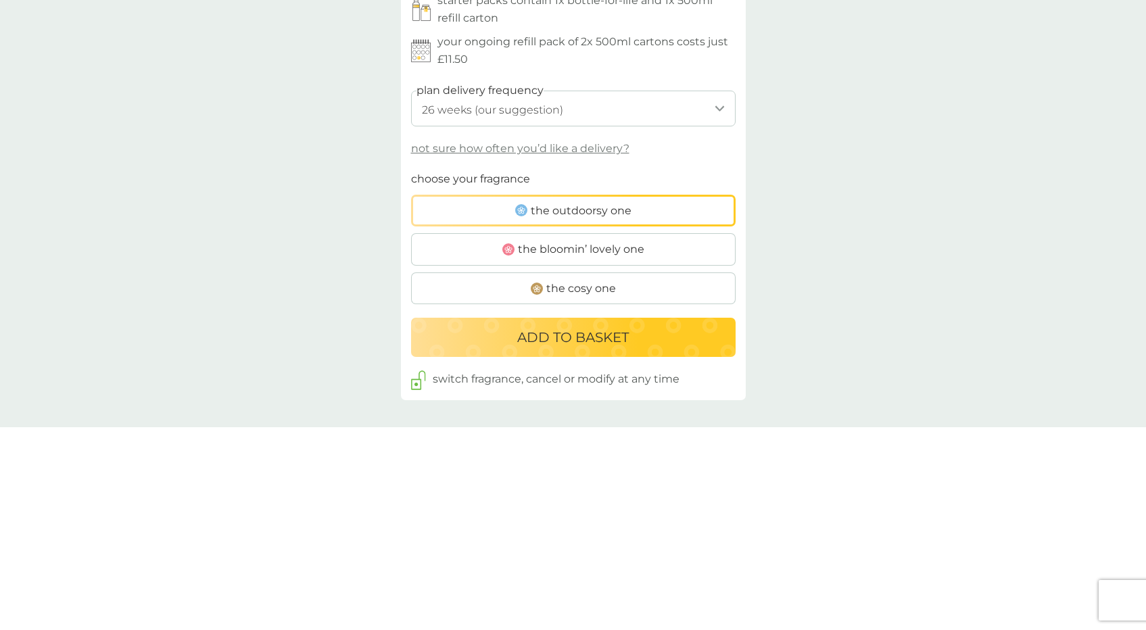
click at [626, 233] on label "the bloomin’ lovely one" at bounding box center [573, 249] width 325 height 32
click at [411, 170] on input "the bloomin’ lovely one" at bounding box center [411, 170] width 0 height 0
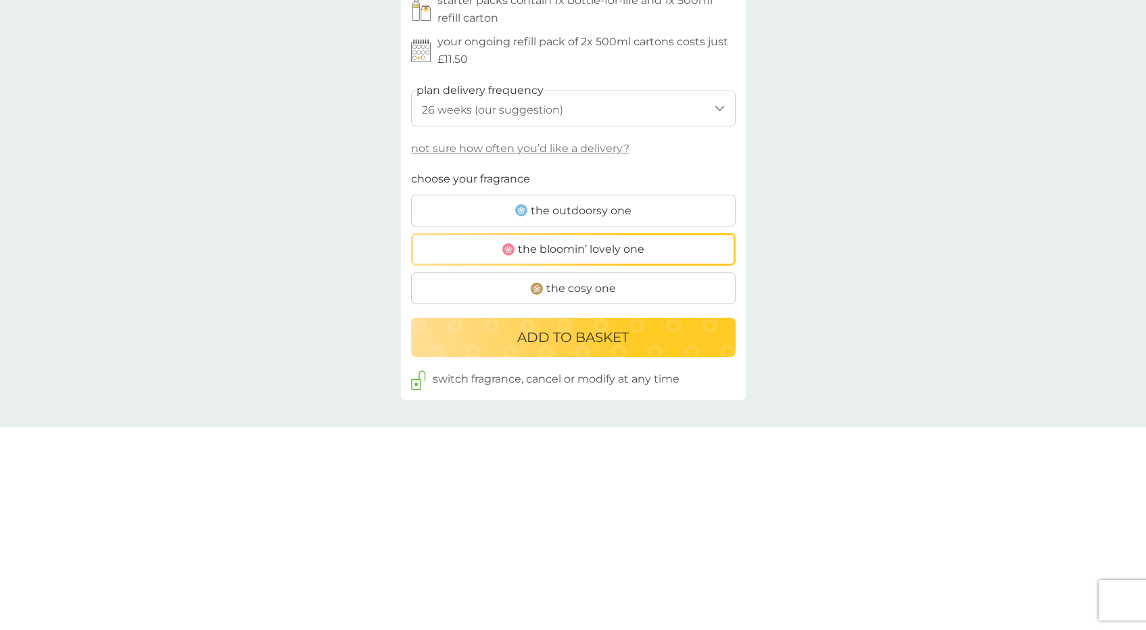
click at [609, 342] on button "ADD TO BASKET" at bounding box center [573, 337] width 325 height 39
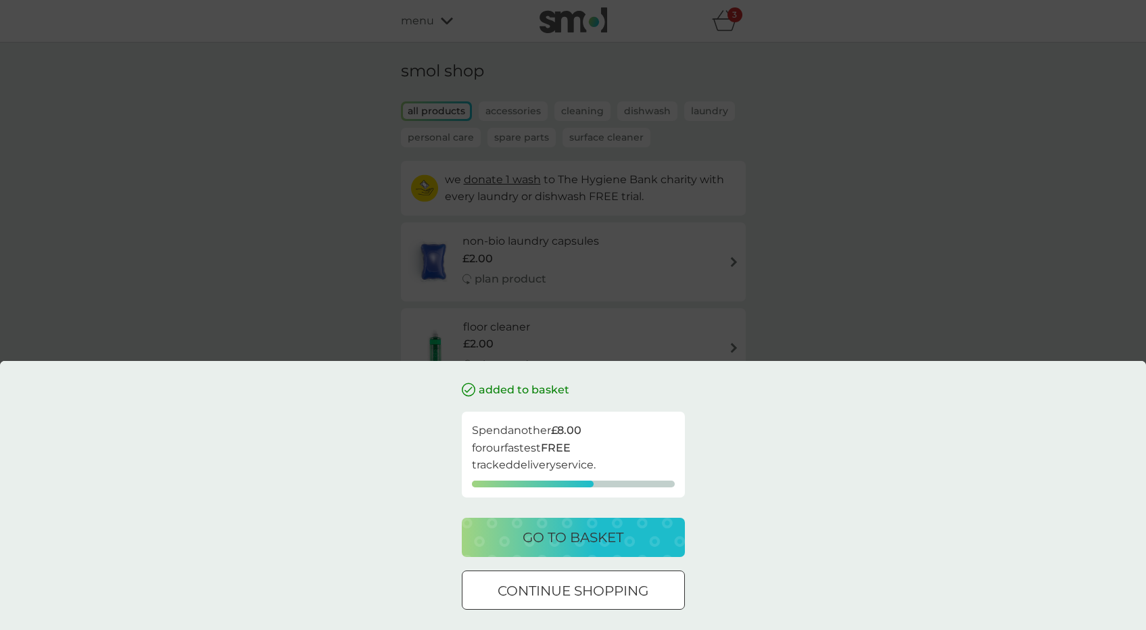
click at [837, 252] on div "added to basket Spend another £8.00 for our fastest FREE tracked delivery servi…" at bounding box center [573, 315] width 1146 height 630
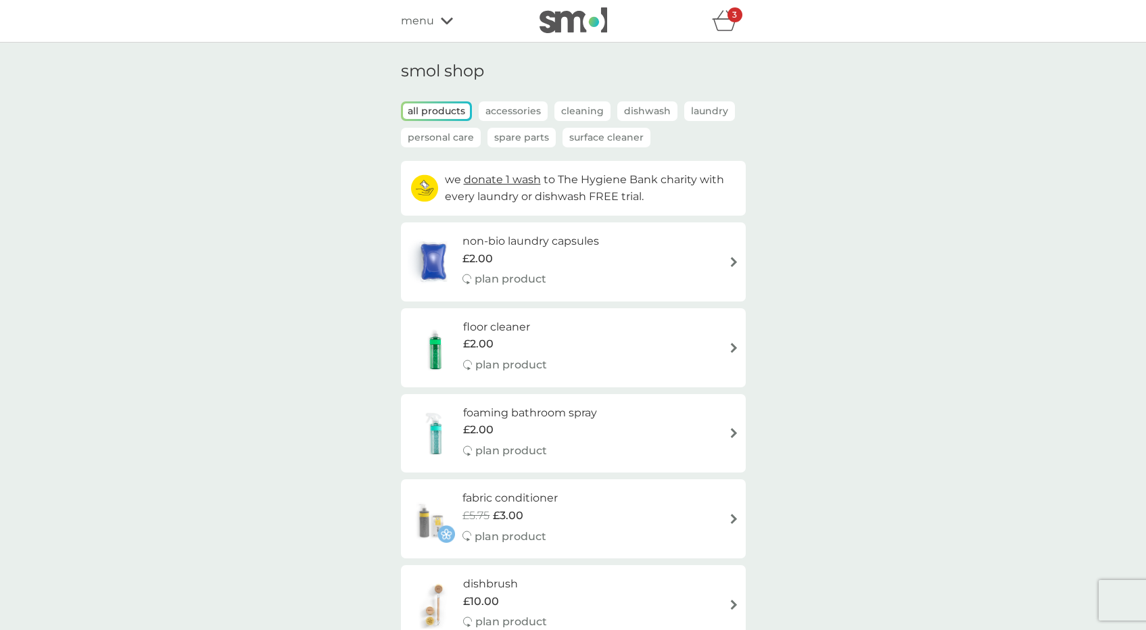
click at [465, 139] on p "Personal Care" at bounding box center [441, 138] width 80 height 20
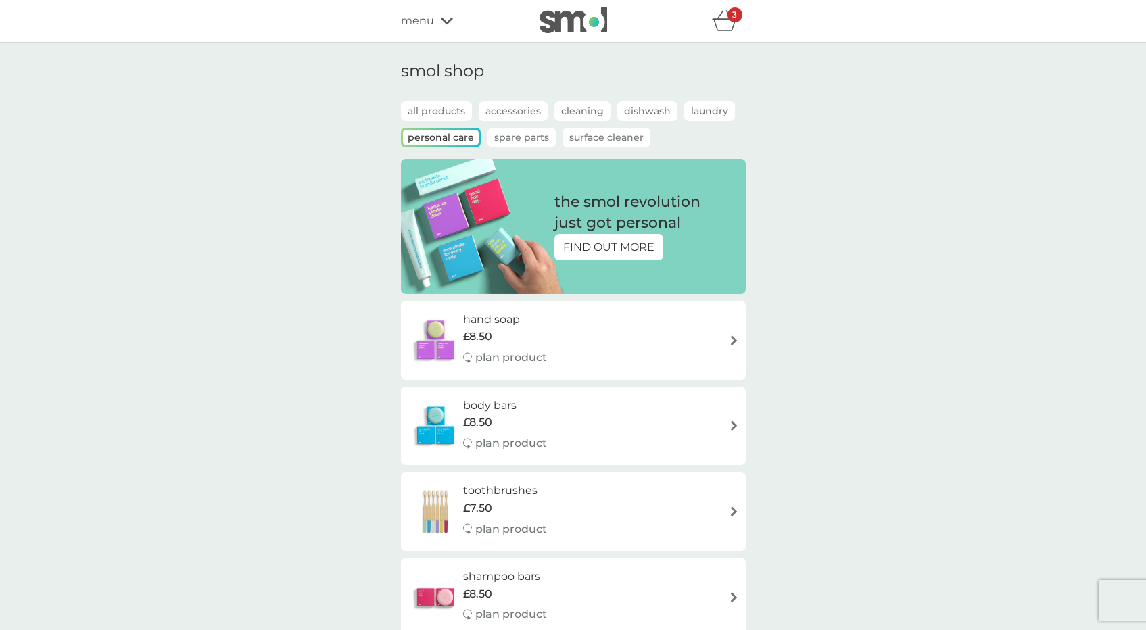
click at [730, 18] on div "3" at bounding box center [735, 14] width 15 height 15
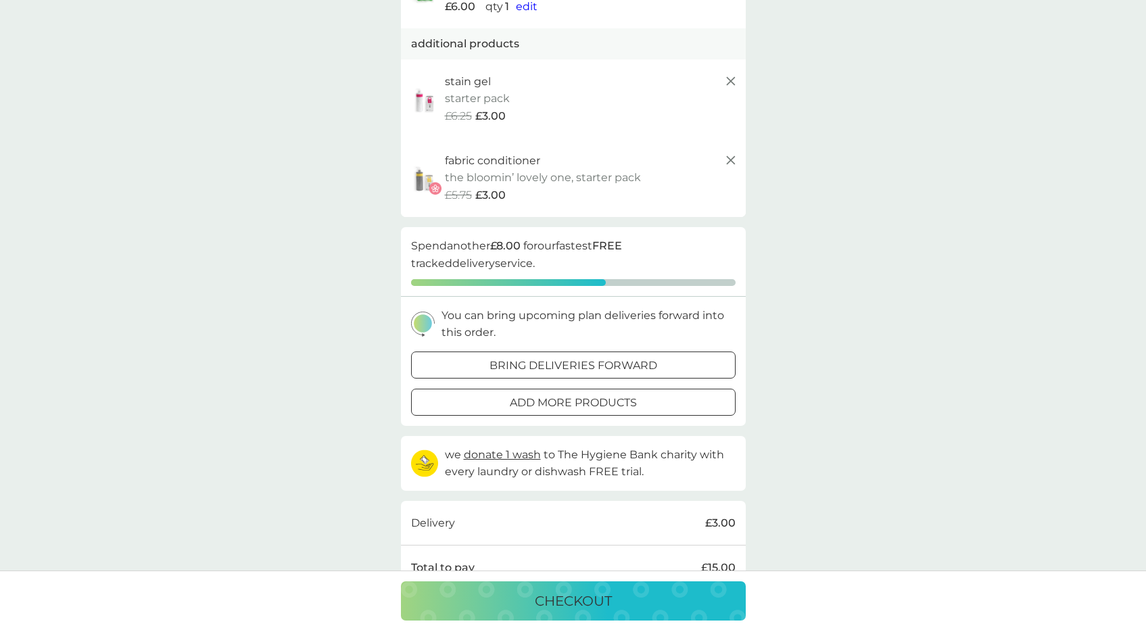
scroll to position [199, 0]
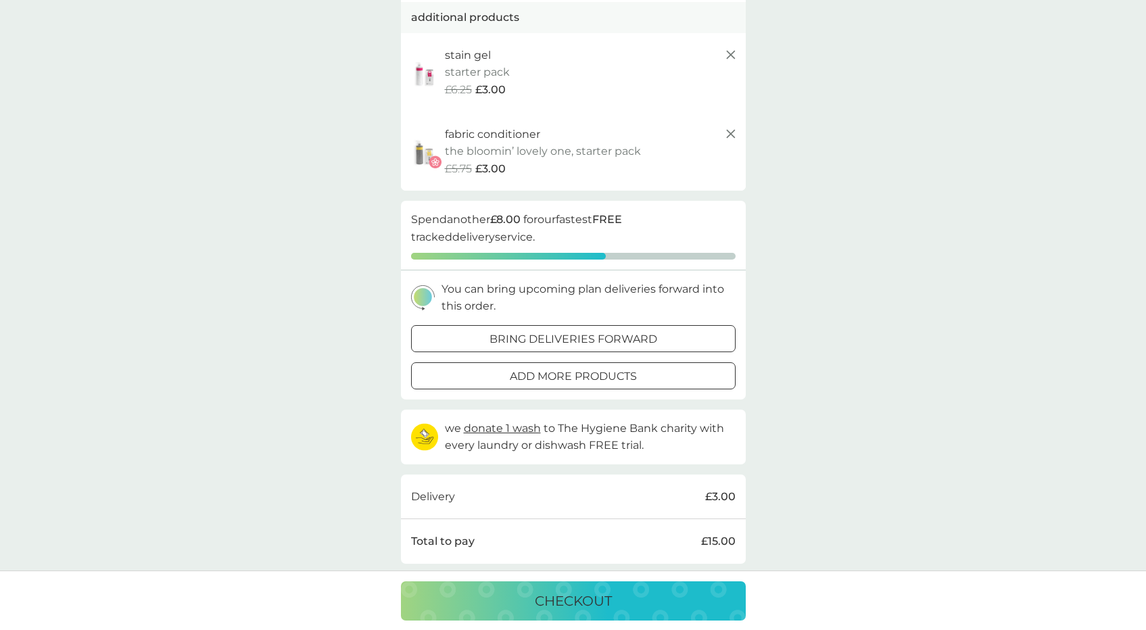
click at [505, 373] on div "add more products" at bounding box center [573, 377] width 323 height 18
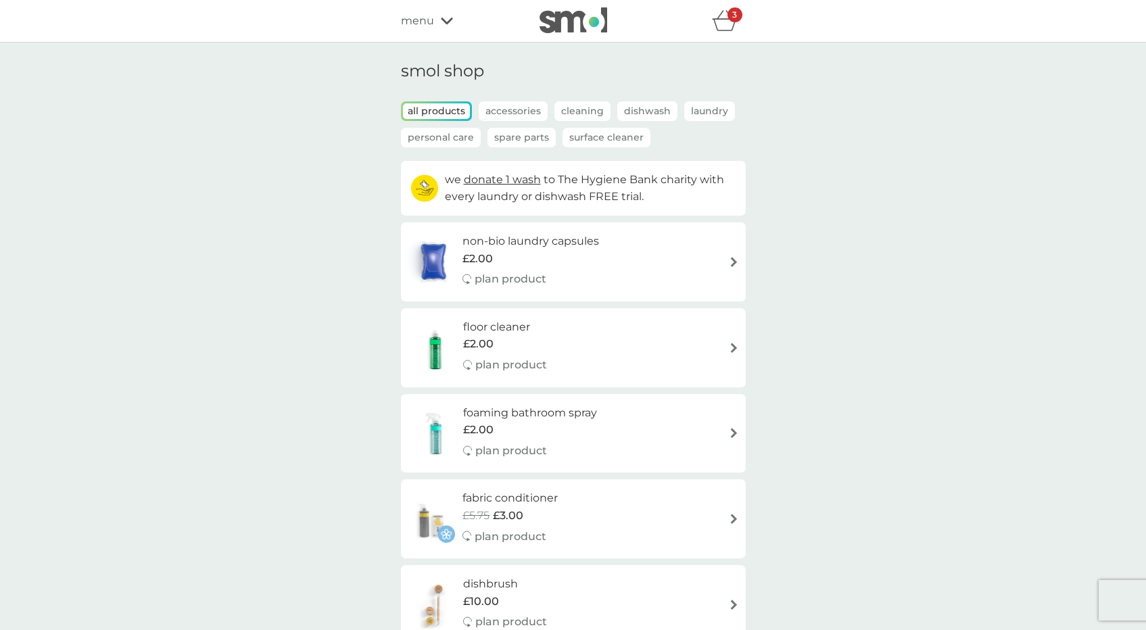
click at [724, 115] on p "Laundry" at bounding box center [709, 111] width 51 height 20
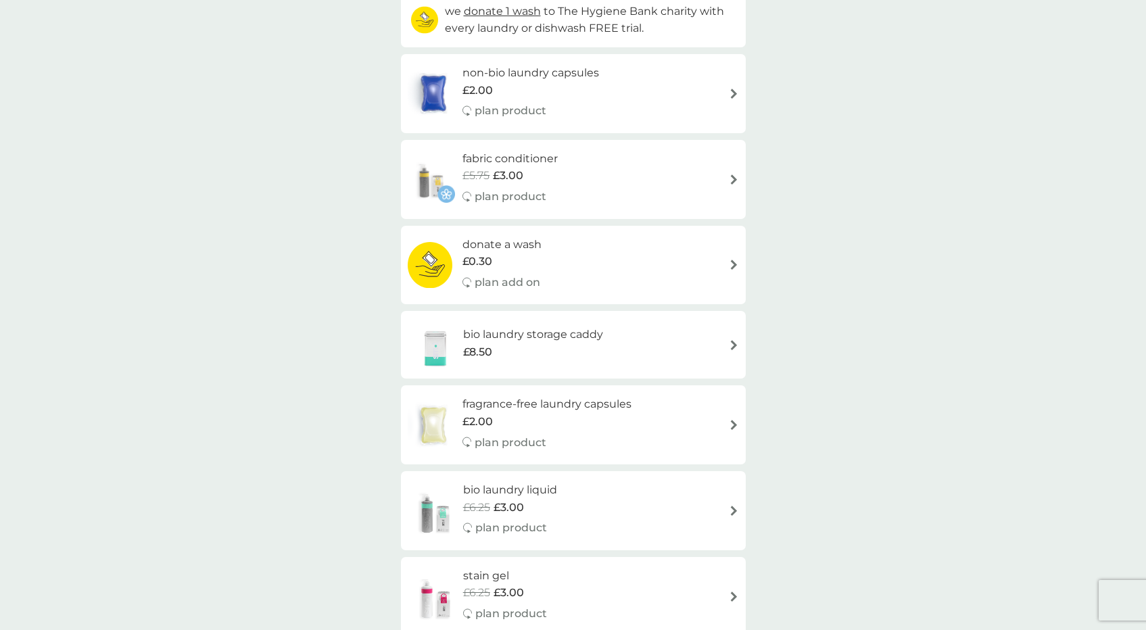
scroll to position [154, 0]
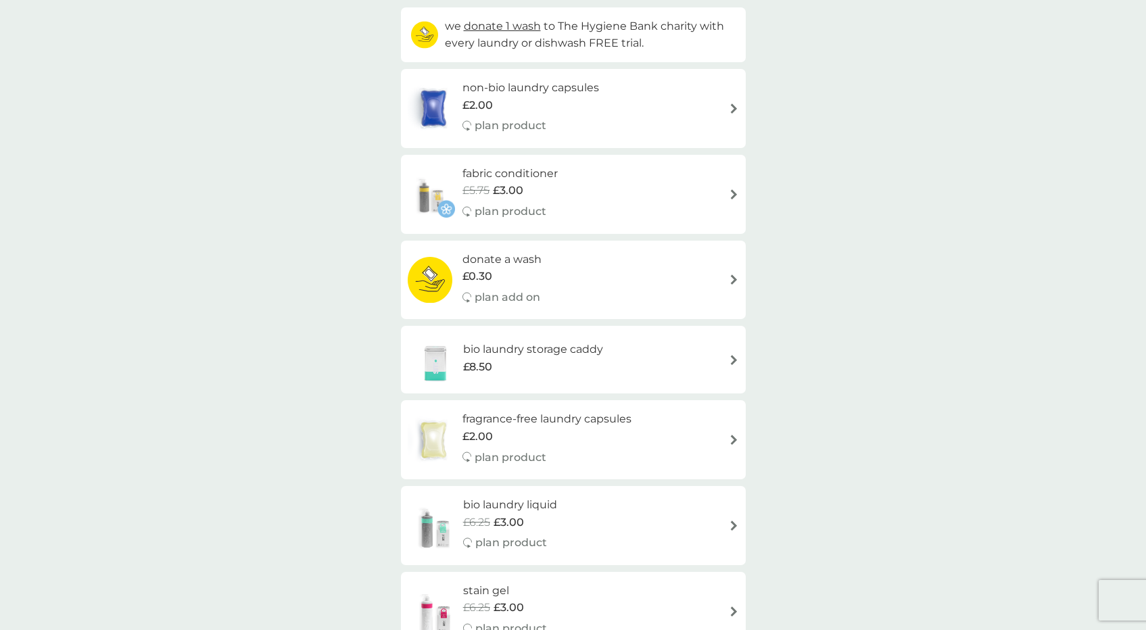
click at [557, 182] on div "£5.75 £3.00" at bounding box center [510, 191] width 95 height 18
select select "182"
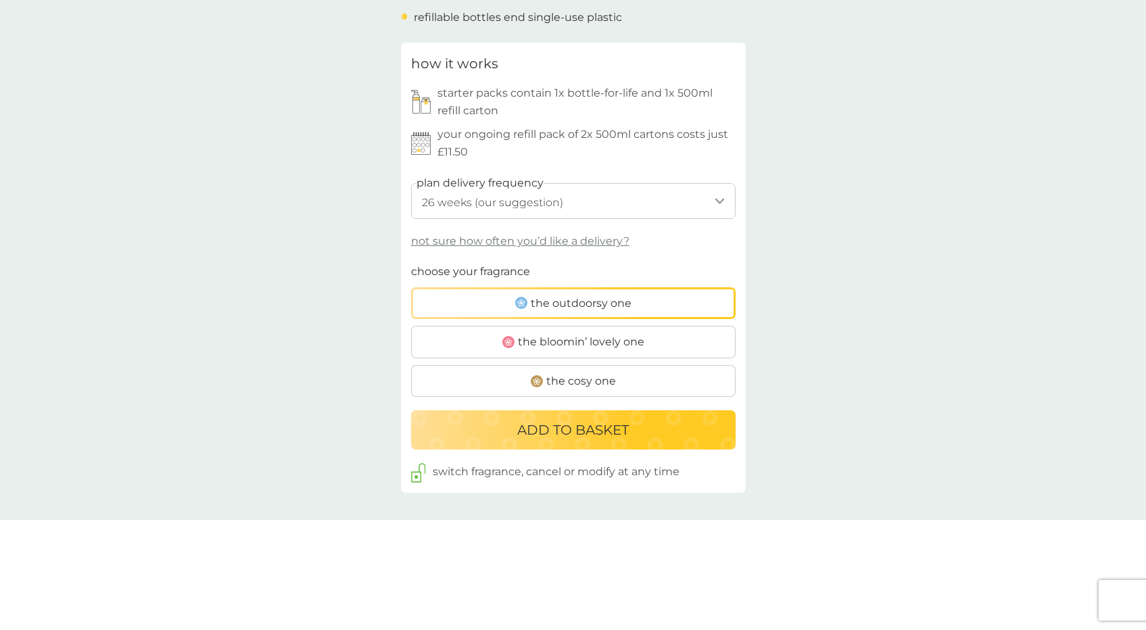
scroll to position [643, 0]
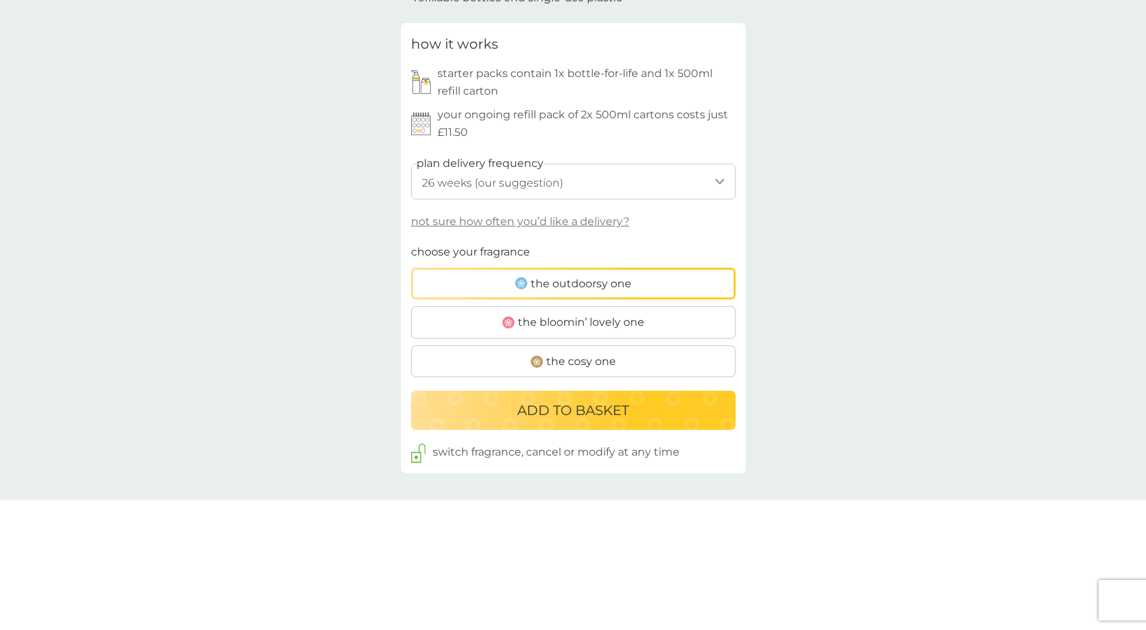
click at [574, 314] on span "the bloomin’ lovely one" at bounding box center [581, 323] width 126 height 18
click at [411, 243] on input "the bloomin’ lovely one" at bounding box center [411, 243] width 0 height 0
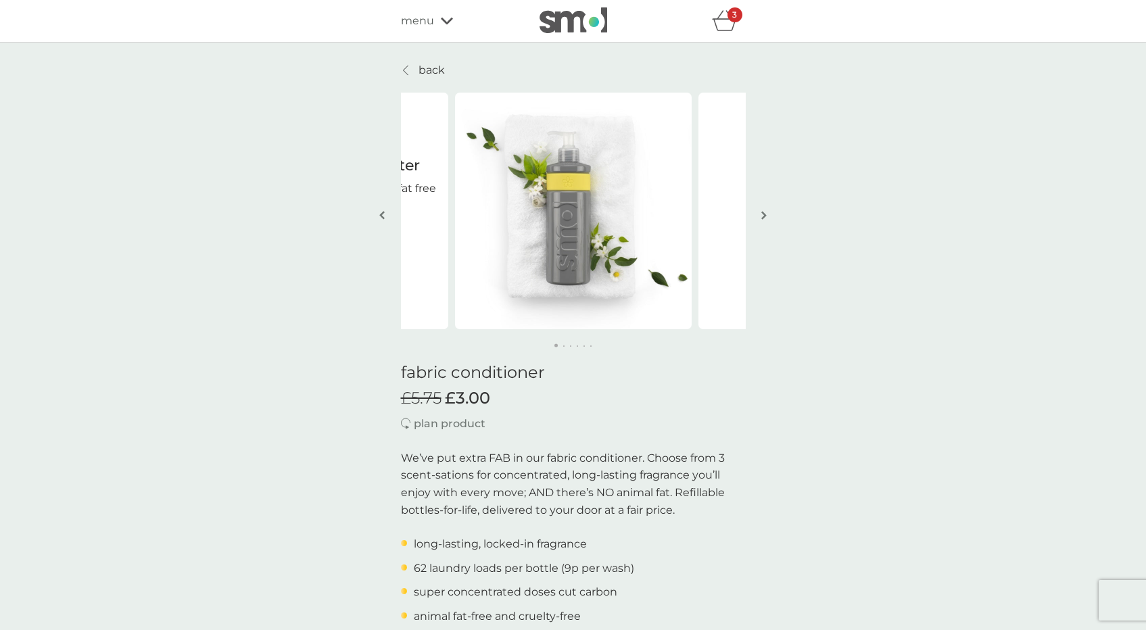
scroll to position [0, 0]
click at [718, 16] on icon "basket" at bounding box center [725, 20] width 26 height 21
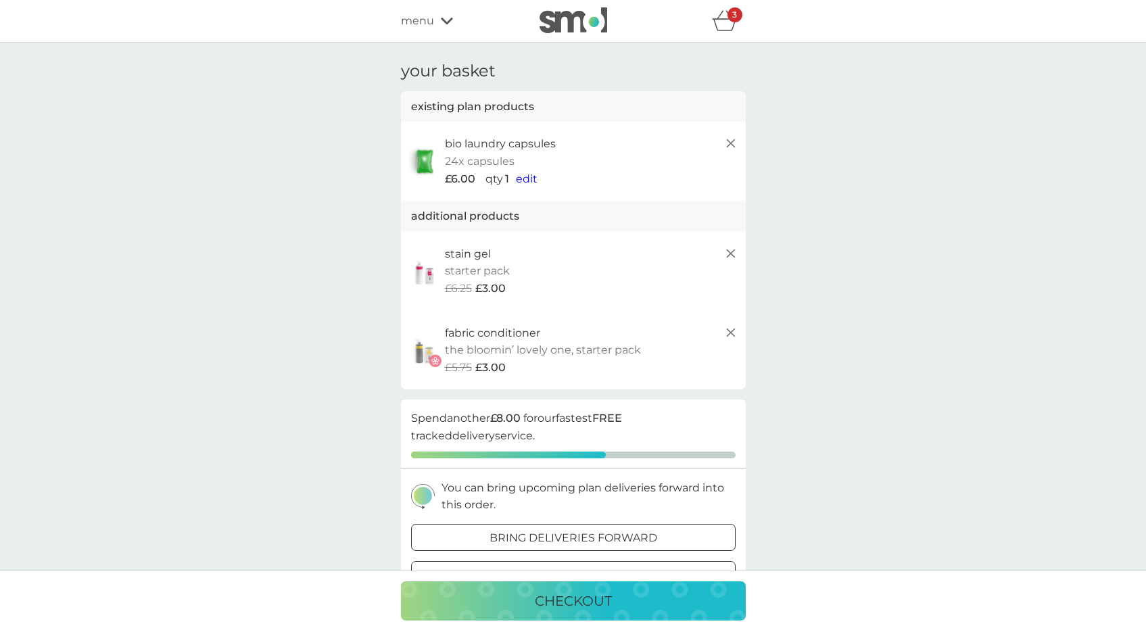
click at [845, 192] on div "your basket existing plan products bio laundry capsules 24x capsules £6.00 qty …" at bounding box center [573, 618] width 1146 height 1150
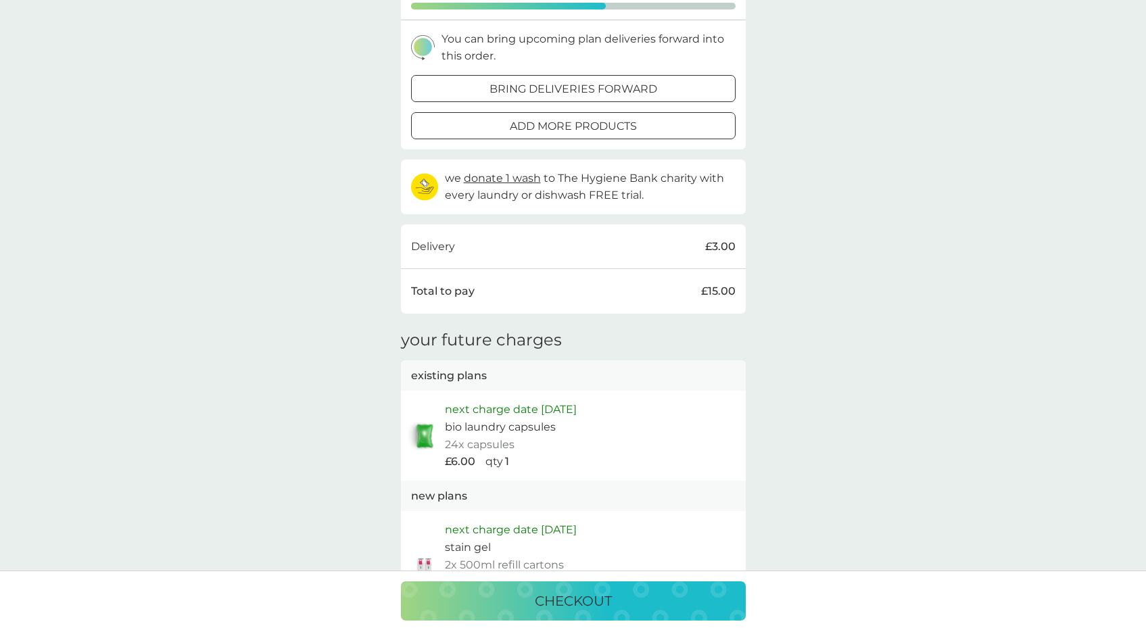
scroll to position [465, 0]
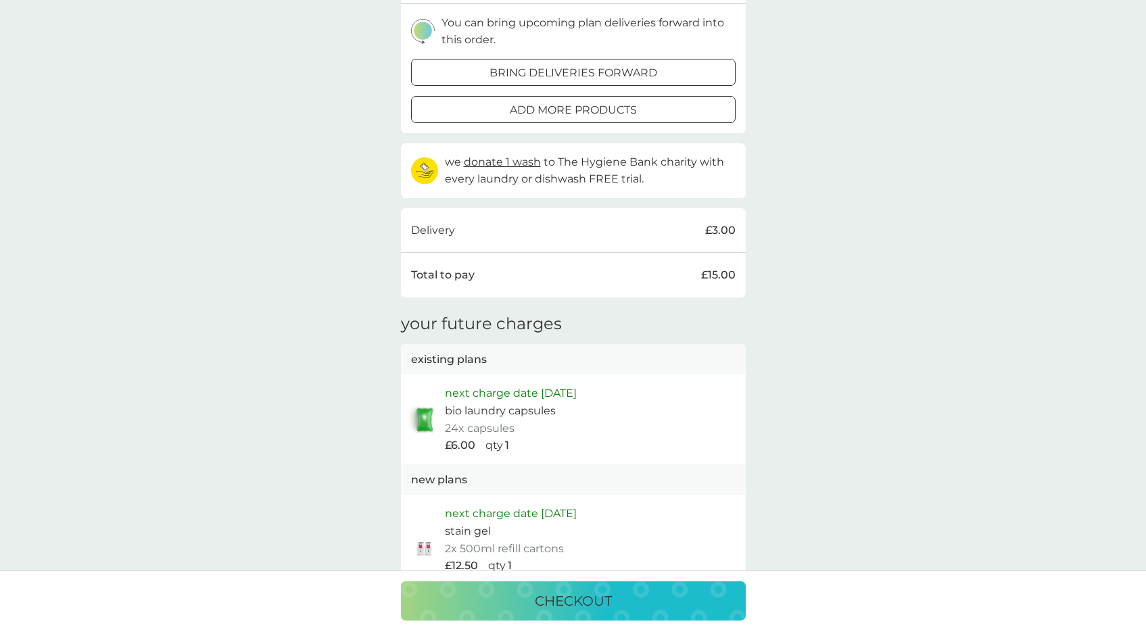
select select "182"
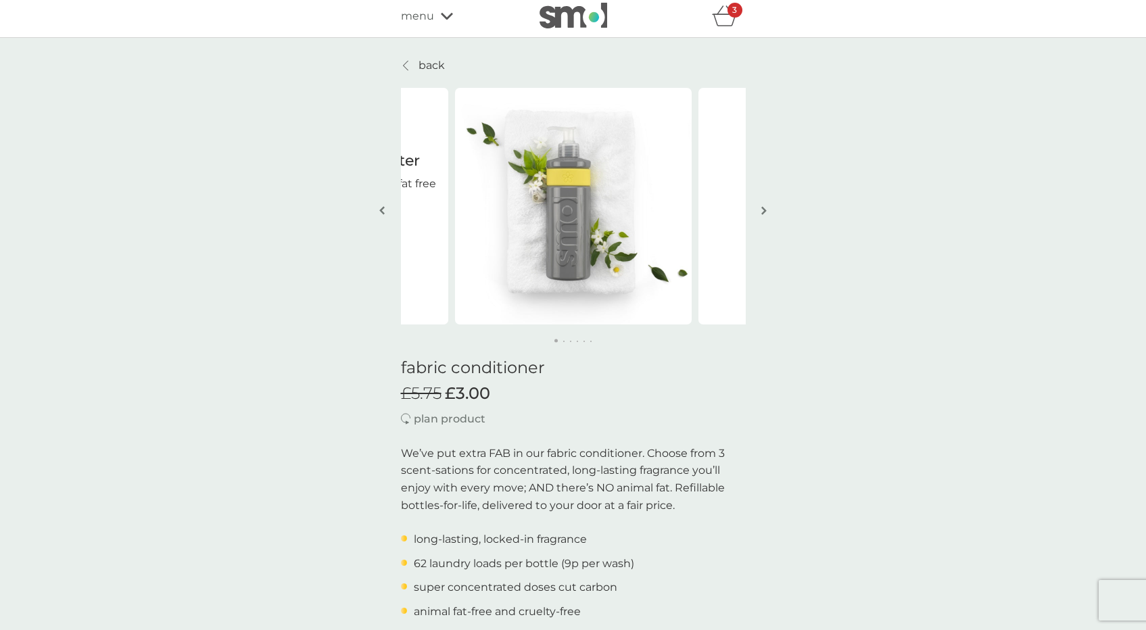
scroll to position [6, 0]
click at [723, 24] on icon "basket" at bounding box center [725, 14] width 26 height 21
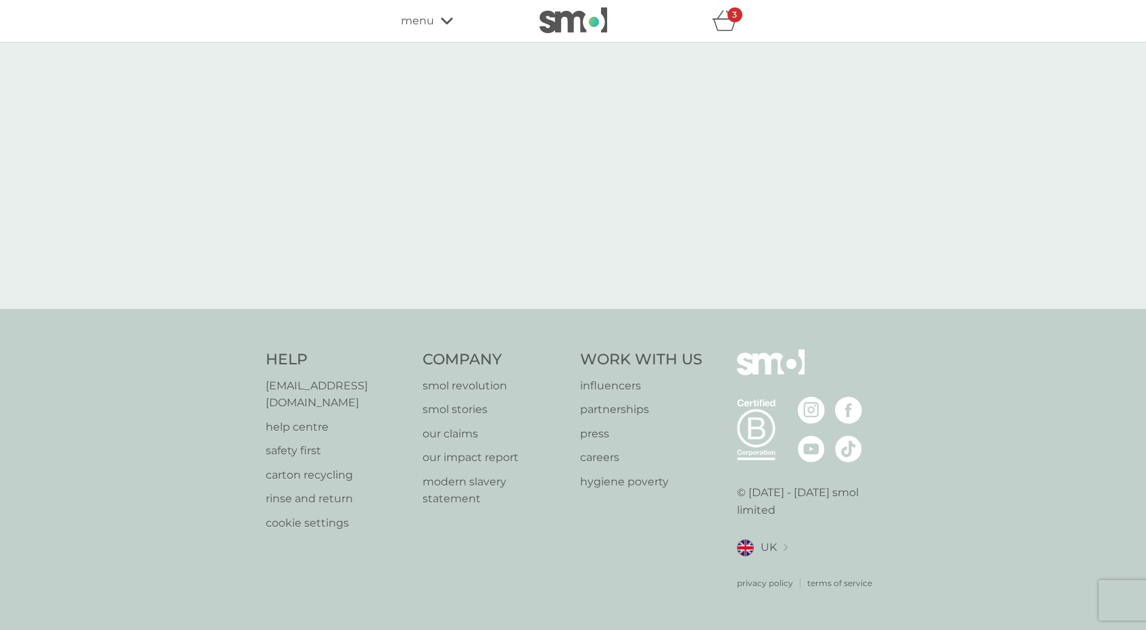
select select "182"
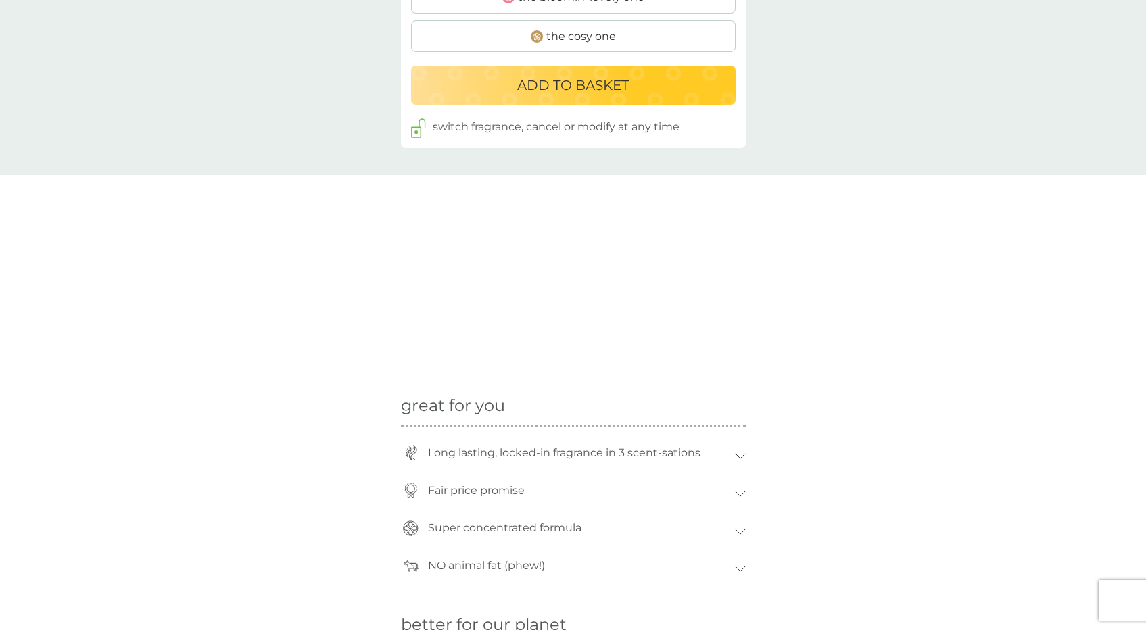
click at [860, 249] on div at bounding box center [573, 272] width 1146 height 194
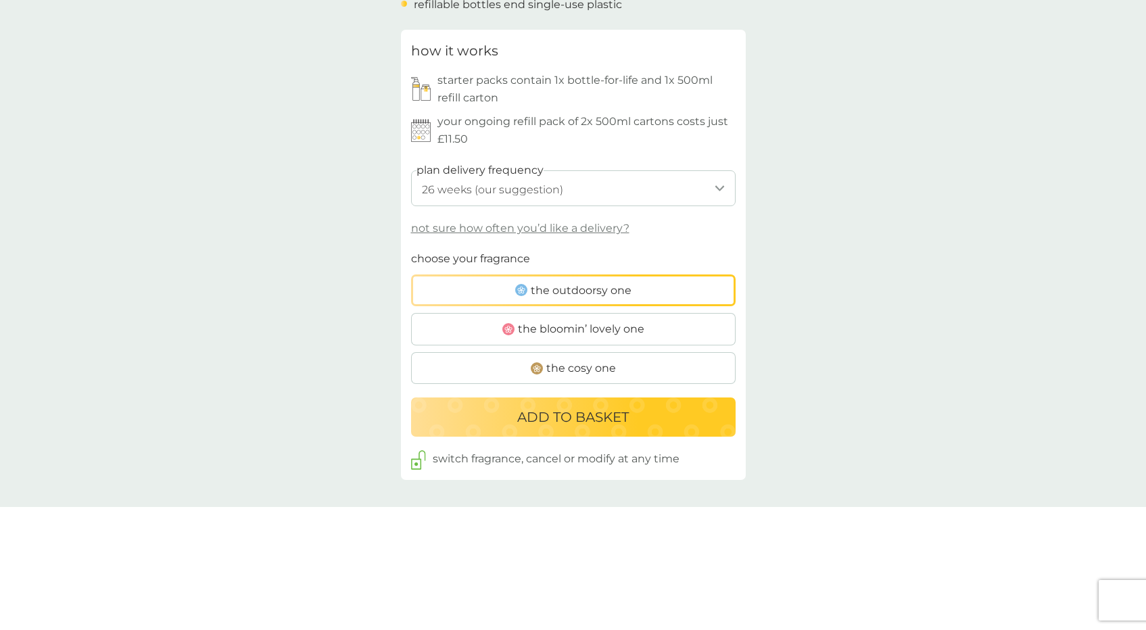
scroll to position [638, 0]
click at [662, 273] on label "the outdoorsy one" at bounding box center [573, 289] width 325 height 32
click at [411, 248] on input "the outdoorsy one" at bounding box center [411, 248] width 0 height 0
click at [606, 404] on p "ADD TO BASKET" at bounding box center [573, 415] width 112 height 22
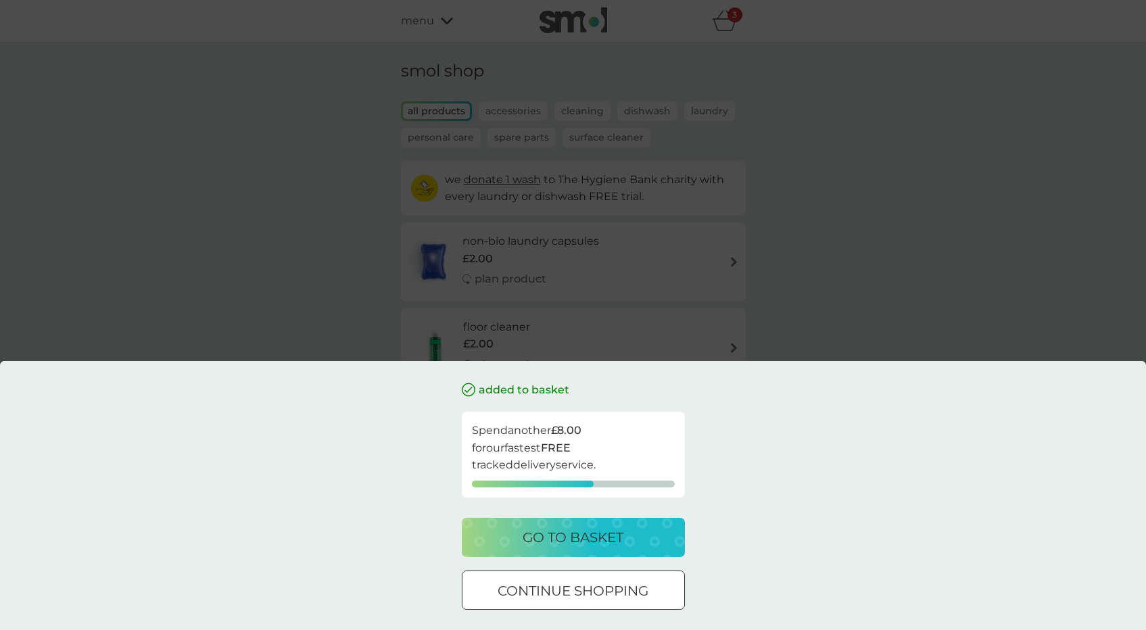
click at [569, 534] on p "go to basket" at bounding box center [573, 538] width 101 height 22
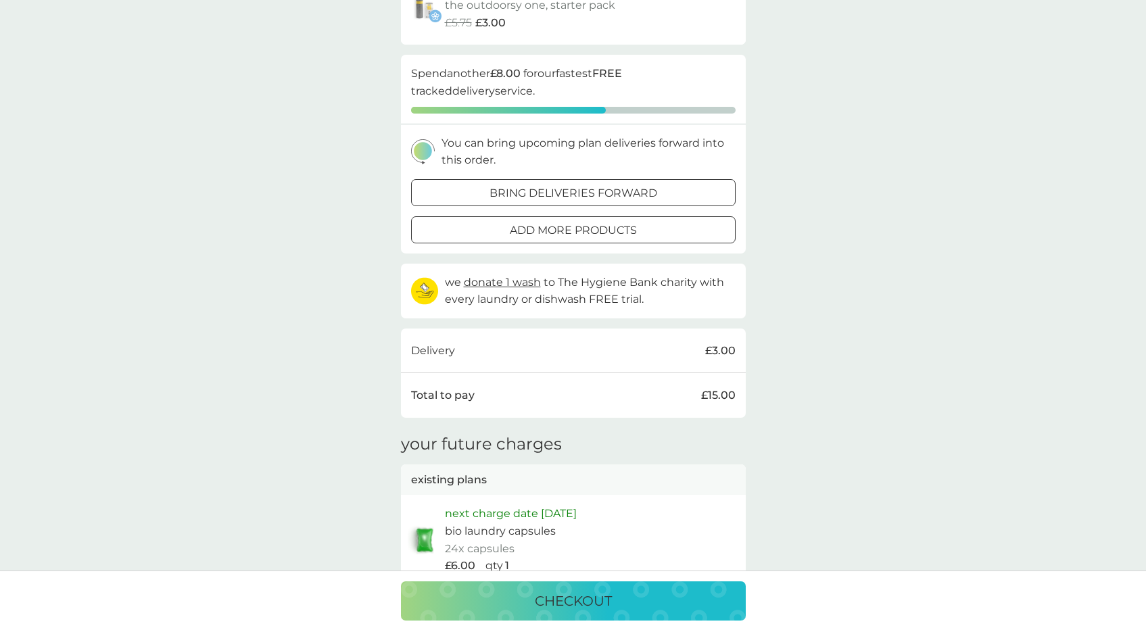
scroll to position [382, 0]
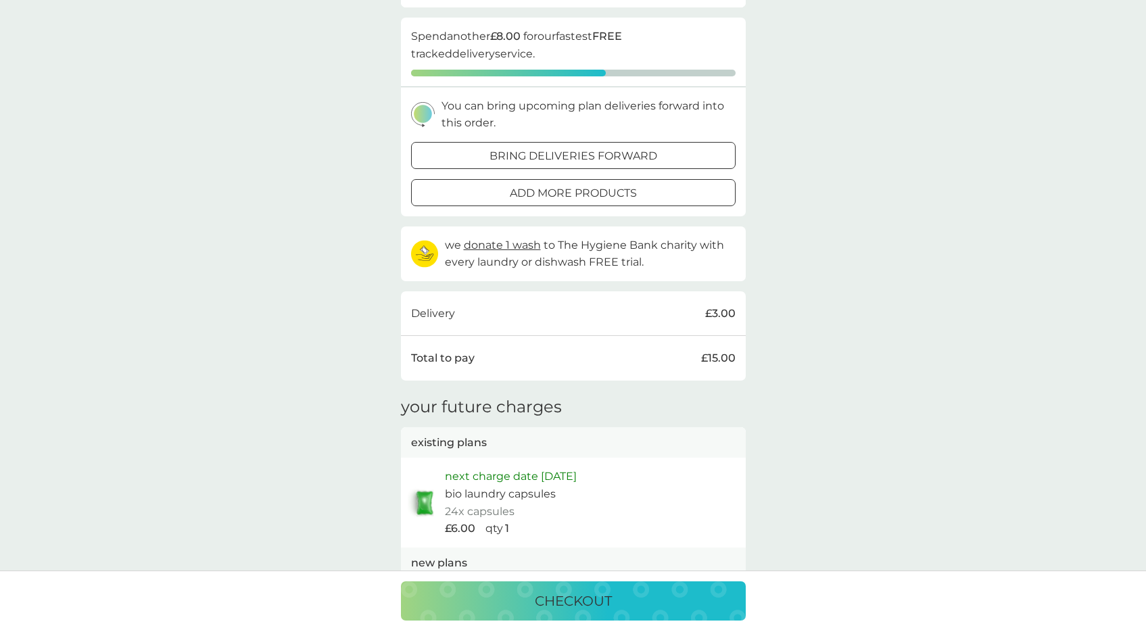
click at [546, 185] on p "add more products" at bounding box center [573, 194] width 127 height 18
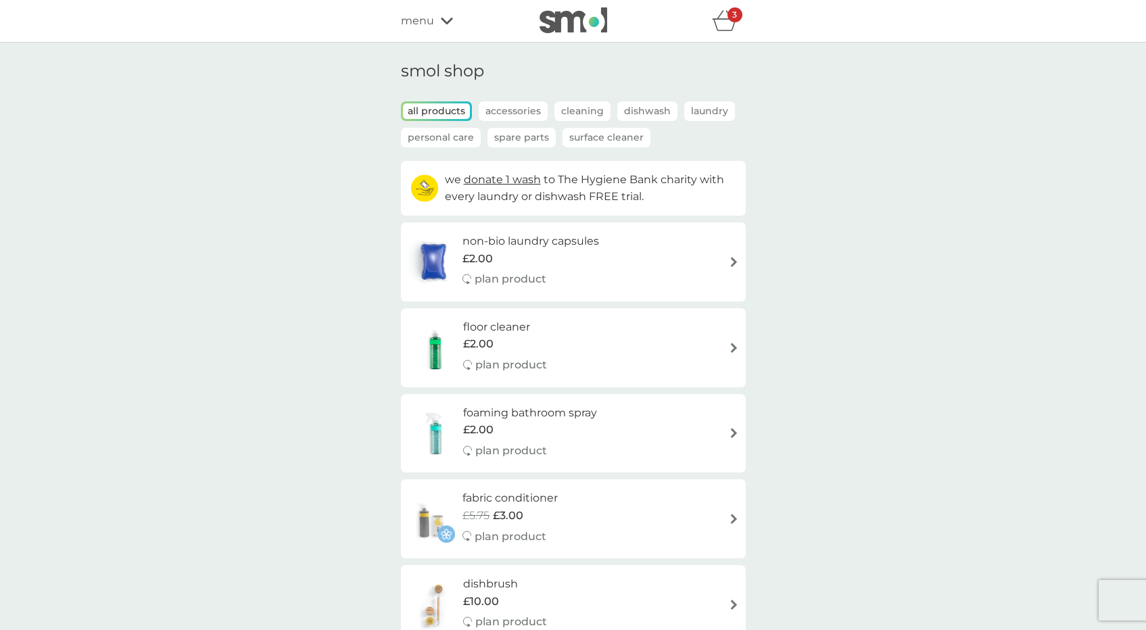
click at [699, 117] on p "Laundry" at bounding box center [709, 111] width 51 height 20
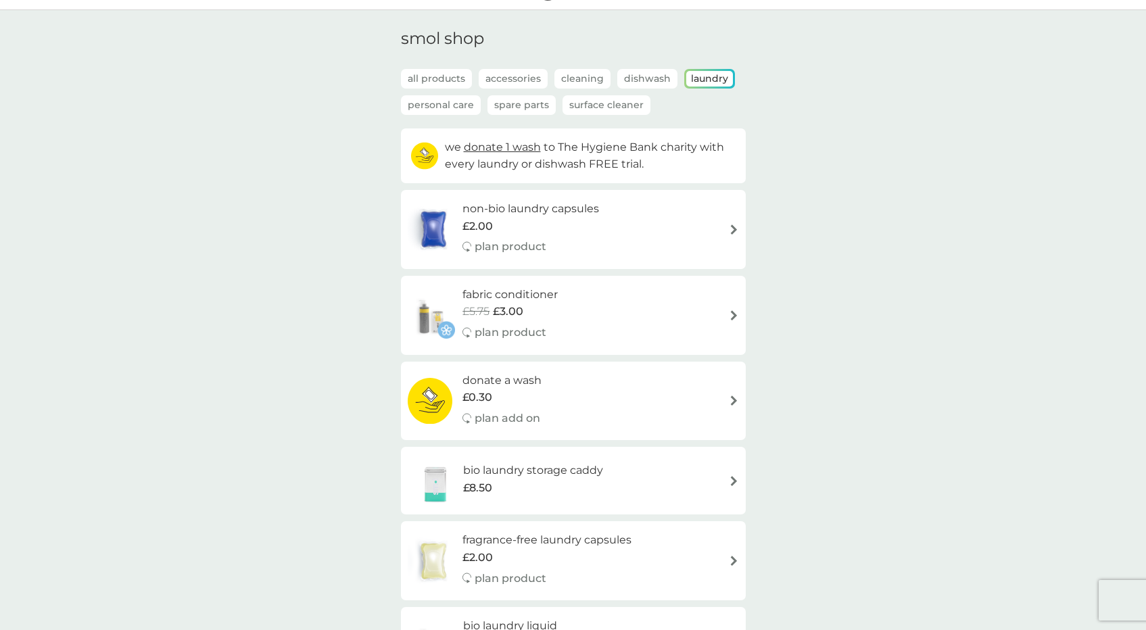
scroll to position [34, 0]
click at [545, 310] on div "£5.75 £3.00" at bounding box center [510, 310] width 95 height 18
select select "182"
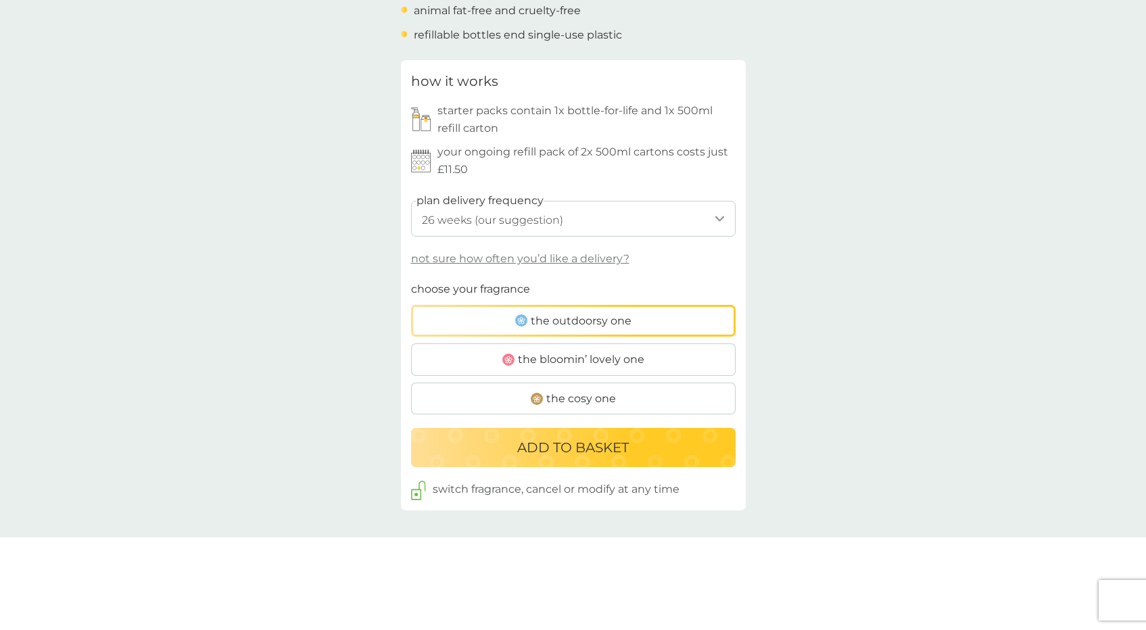
scroll to position [618, 0]
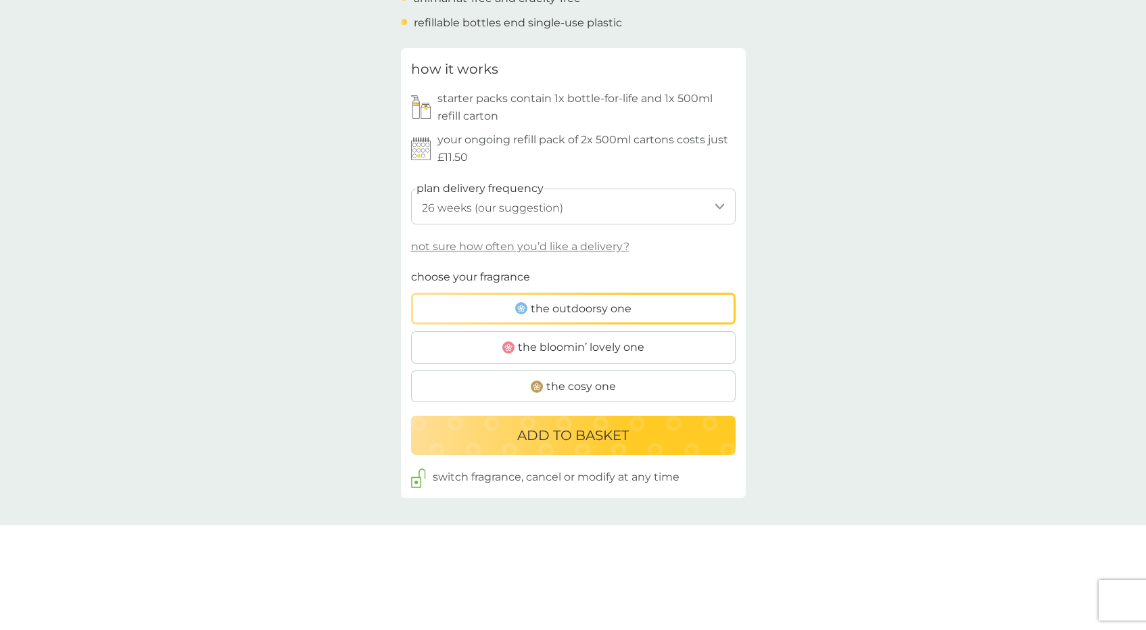
click at [573, 342] on span "the bloomin’ lovely one" at bounding box center [581, 348] width 126 height 18
click at [411, 269] on input "the bloomin’ lovely one" at bounding box center [411, 269] width 0 height 0
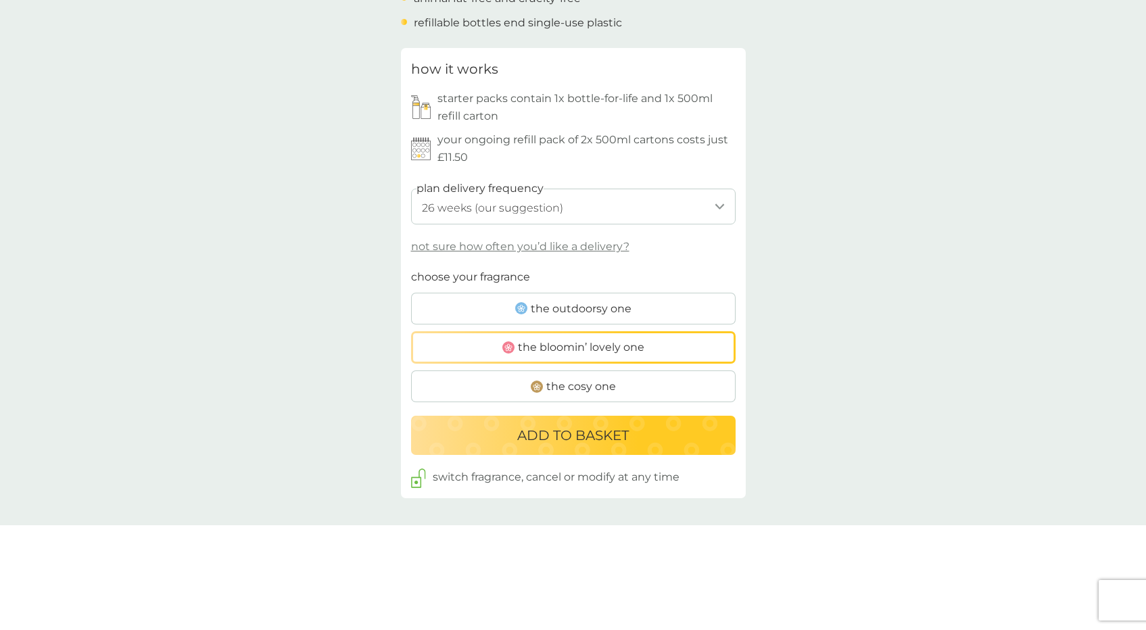
click at [582, 300] on span "the outdoorsy one" at bounding box center [581, 309] width 101 height 18
click at [411, 269] on input "the outdoorsy one" at bounding box center [411, 269] width 0 height 0
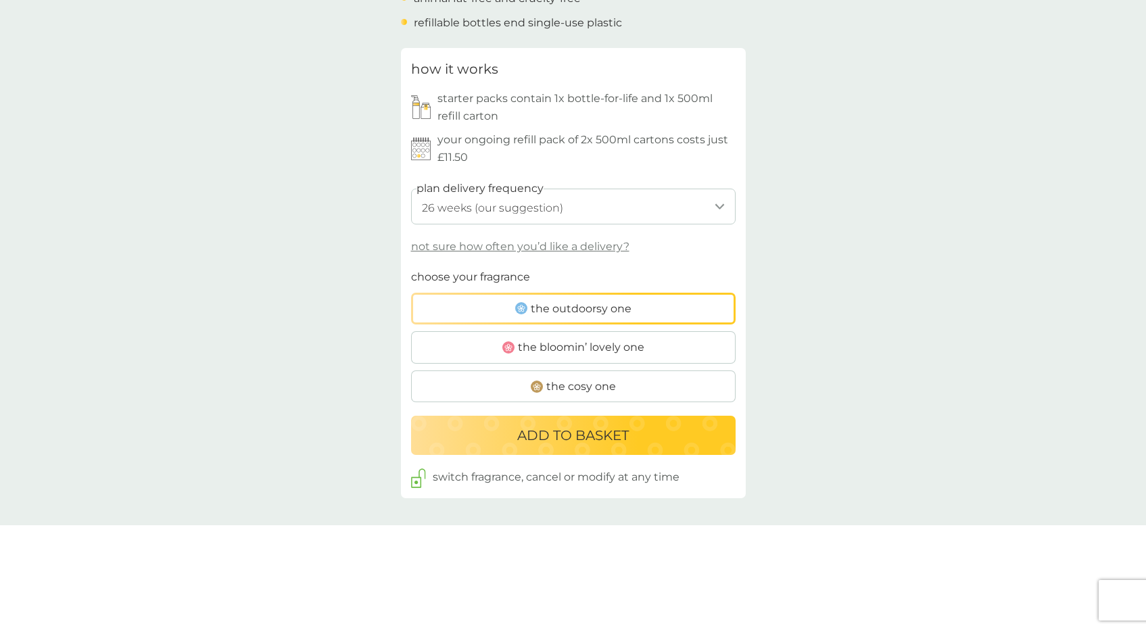
click at [605, 431] on p "ADD TO BASKET" at bounding box center [573, 436] width 112 height 22
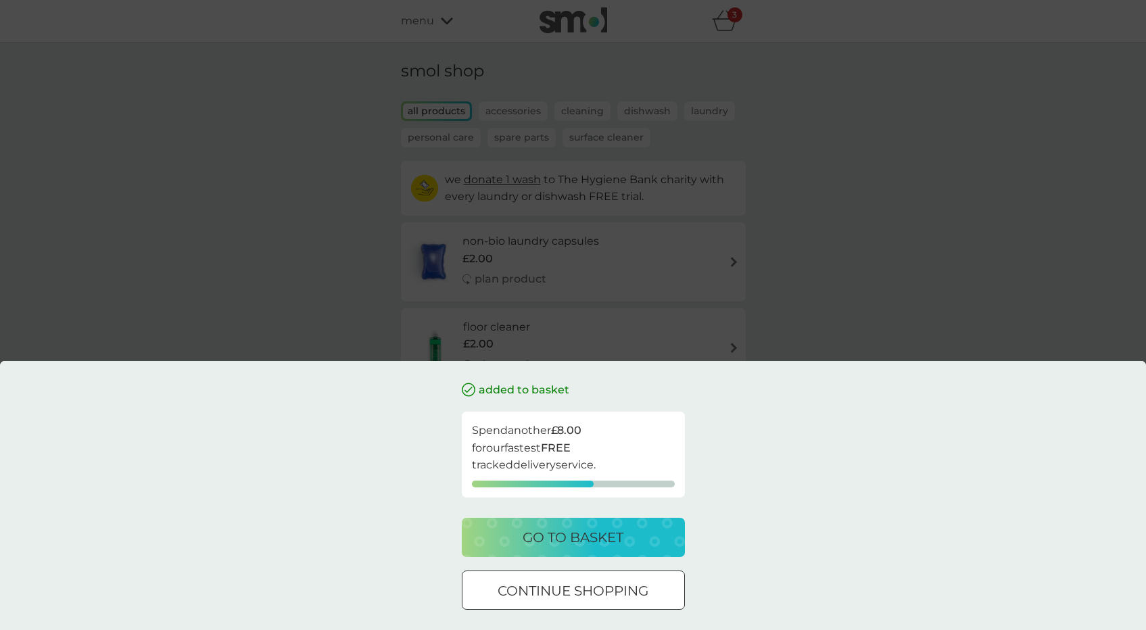
click at [548, 539] on p "go to basket" at bounding box center [573, 538] width 101 height 22
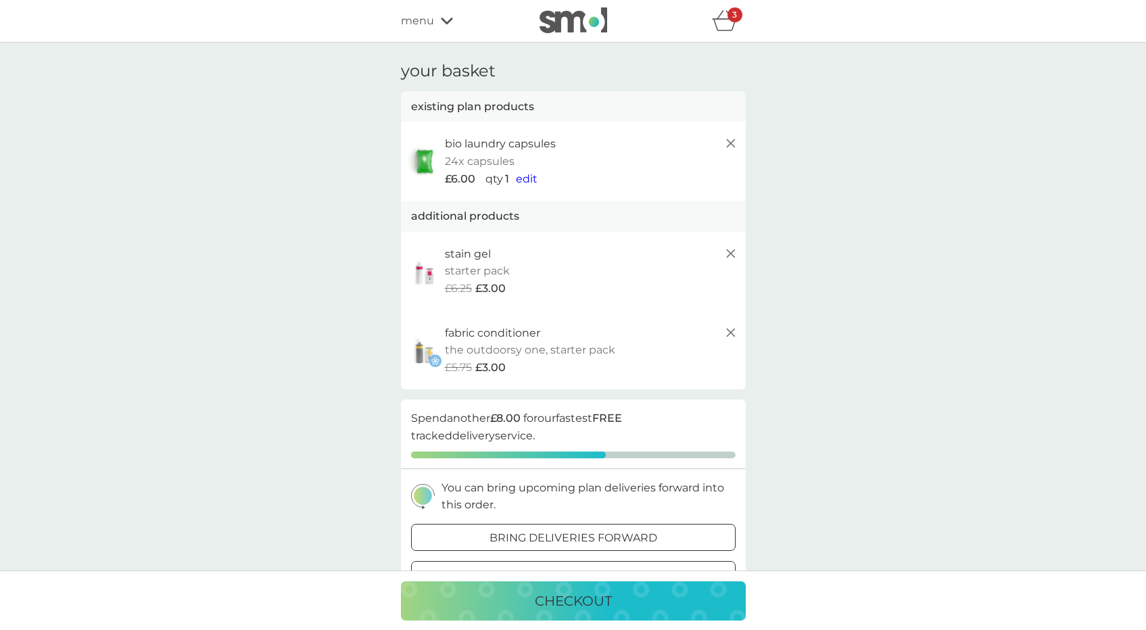
click at [531, 181] on span "edit" at bounding box center [527, 178] width 22 height 13
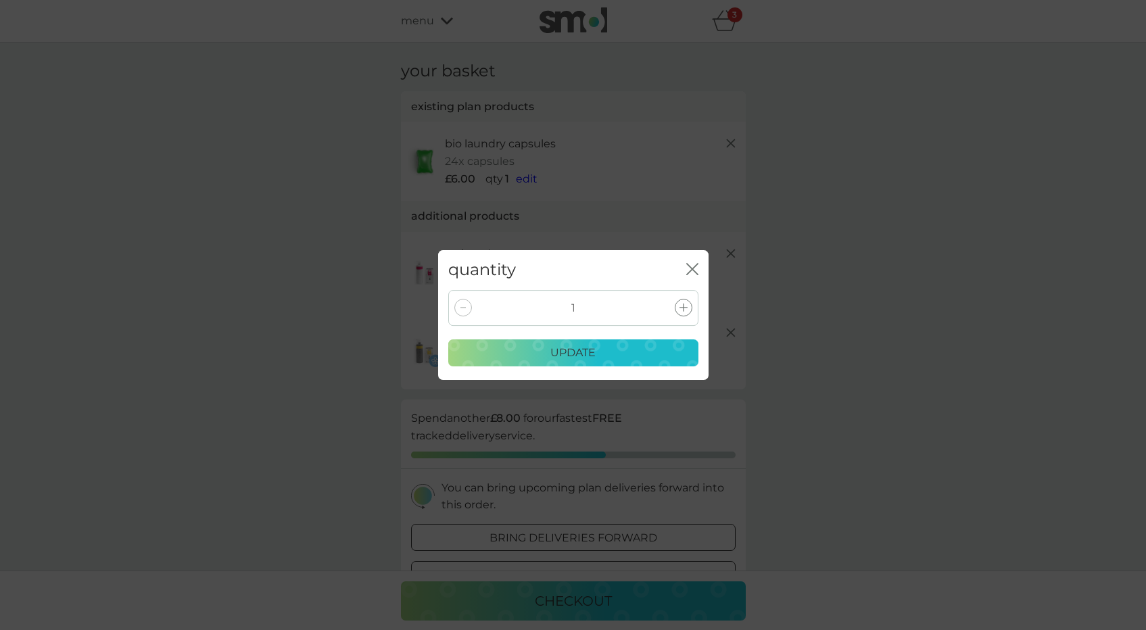
click at [703, 263] on div "quantity close" at bounding box center [573, 270] width 271 height 40
click at [702, 263] on div "quantity close" at bounding box center [573, 270] width 271 height 40
click at [701, 263] on div "quantity close" at bounding box center [573, 270] width 271 height 40
click at [696, 265] on icon "close" at bounding box center [695, 269] width 5 height 11
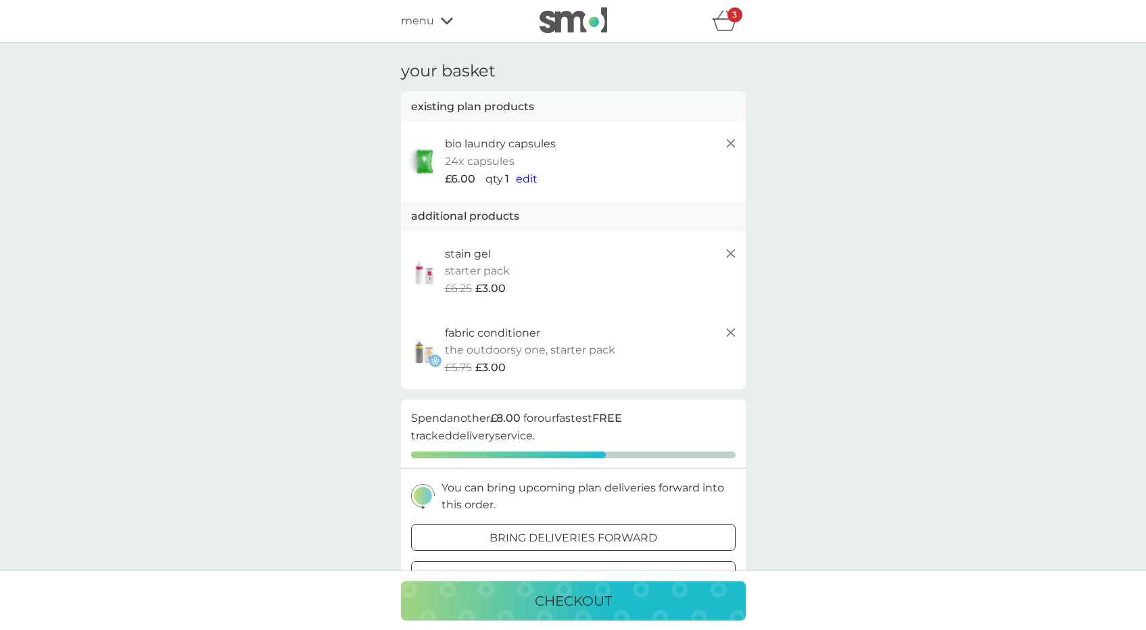
click at [603, 588] on button "checkout" at bounding box center [573, 601] width 345 height 39
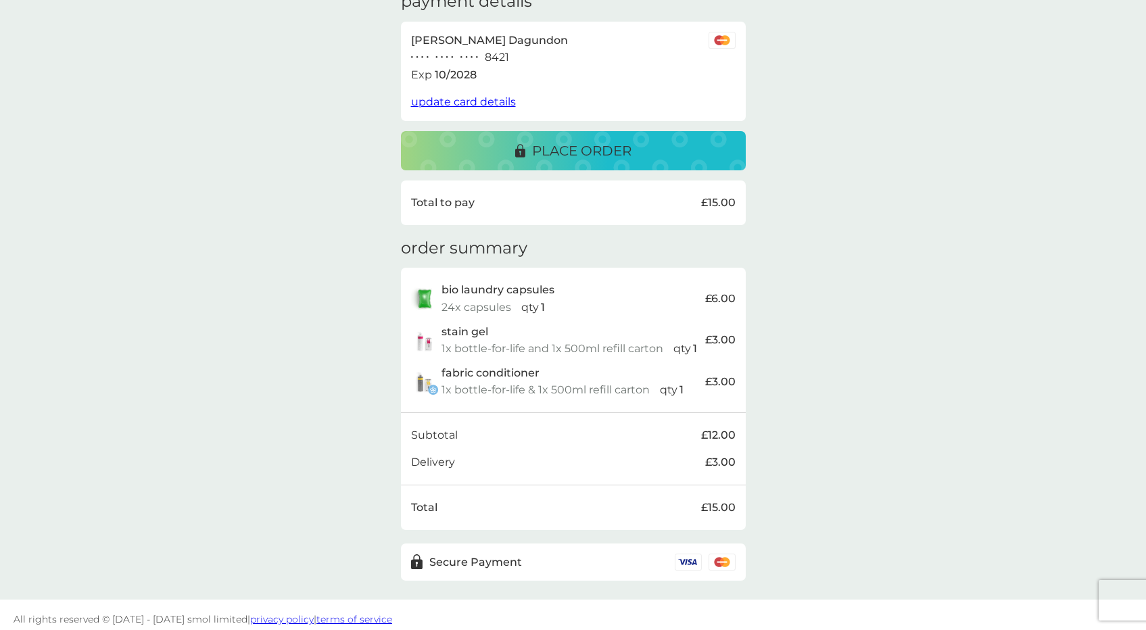
scroll to position [229, 0]
click at [607, 141] on p "place order" at bounding box center [581, 152] width 99 height 22
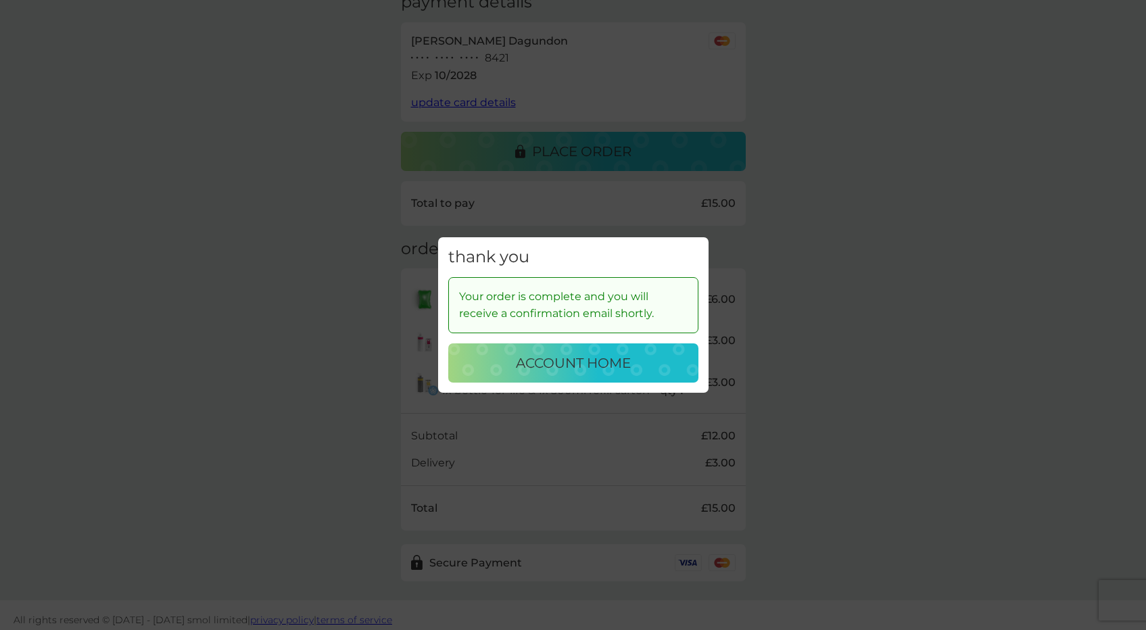
click at [594, 346] on button "account home" at bounding box center [573, 363] width 250 height 39
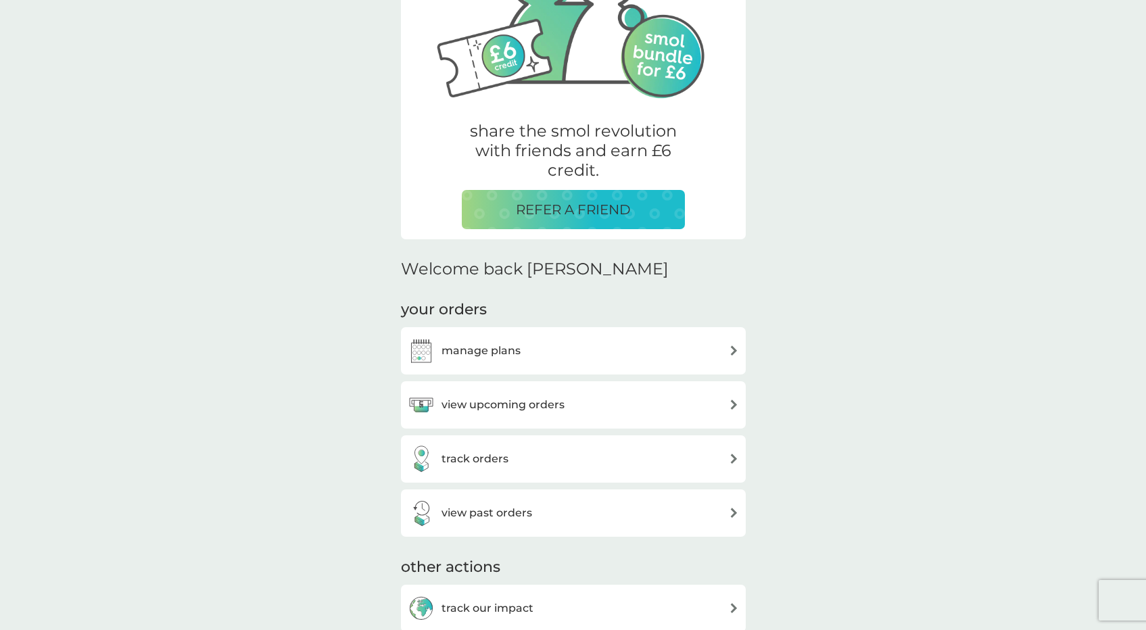
scroll to position [198, 0]
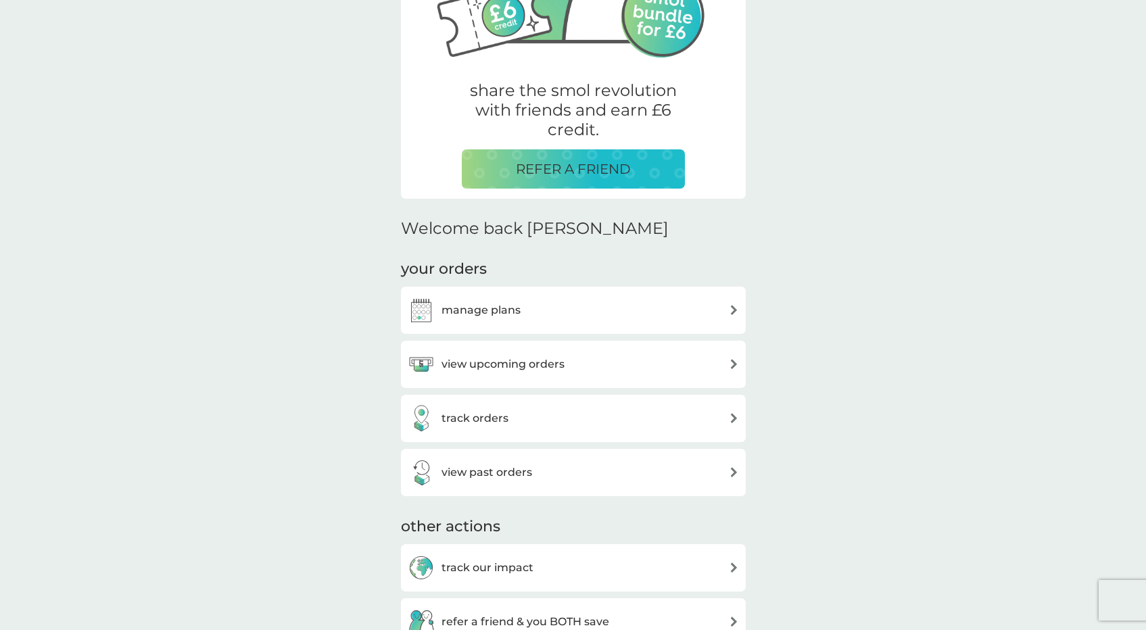
click at [578, 354] on div "view upcoming orders" at bounding box center [573, 364] width 331 height 27
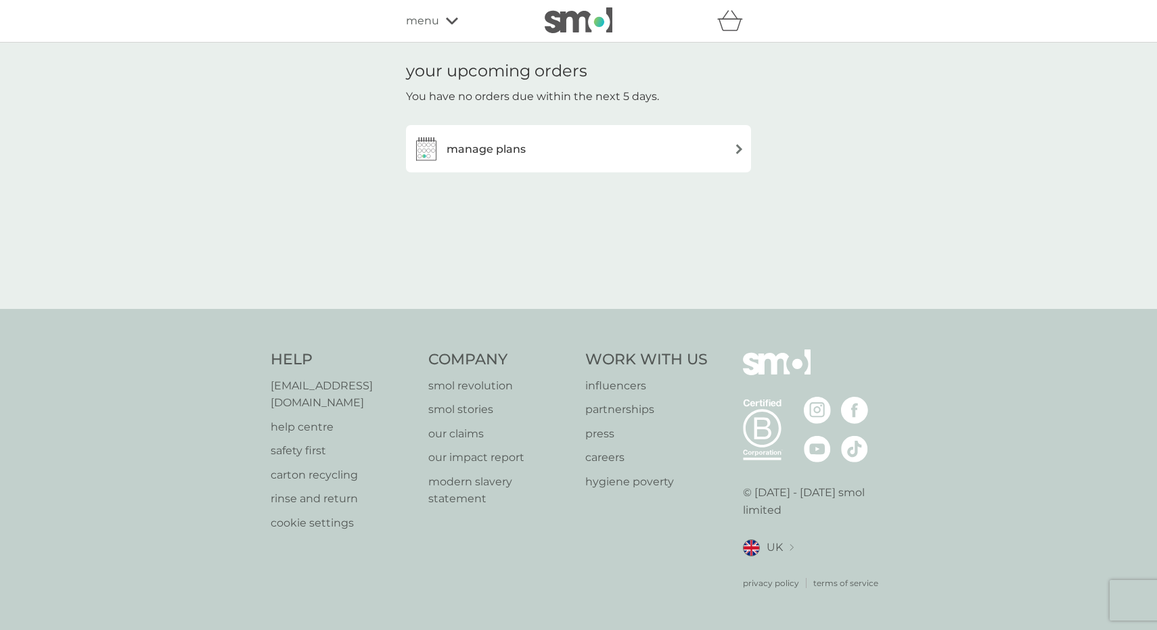
click at [593, 165] on div "manage plans" at bounding box center [578, 148] width 345 height 47
click at [603, 138] on div "manage plans" at bounding box center [578, 148] width 331 height 27
